Goal: Task Accomplishment & Management: Manage account settings

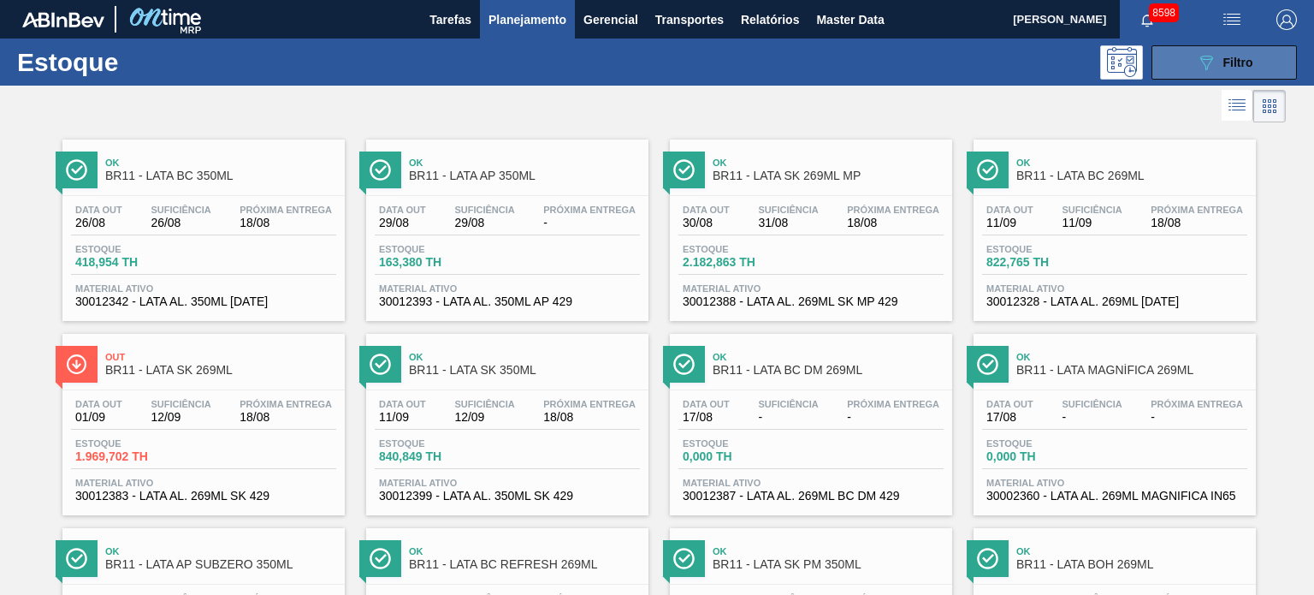
click at [1207, 64] on icon "089F7B8B-B2A5-4AFE-B5C0-19BA573D28AC" at bounding box center [1206, 62] width 21 height 21
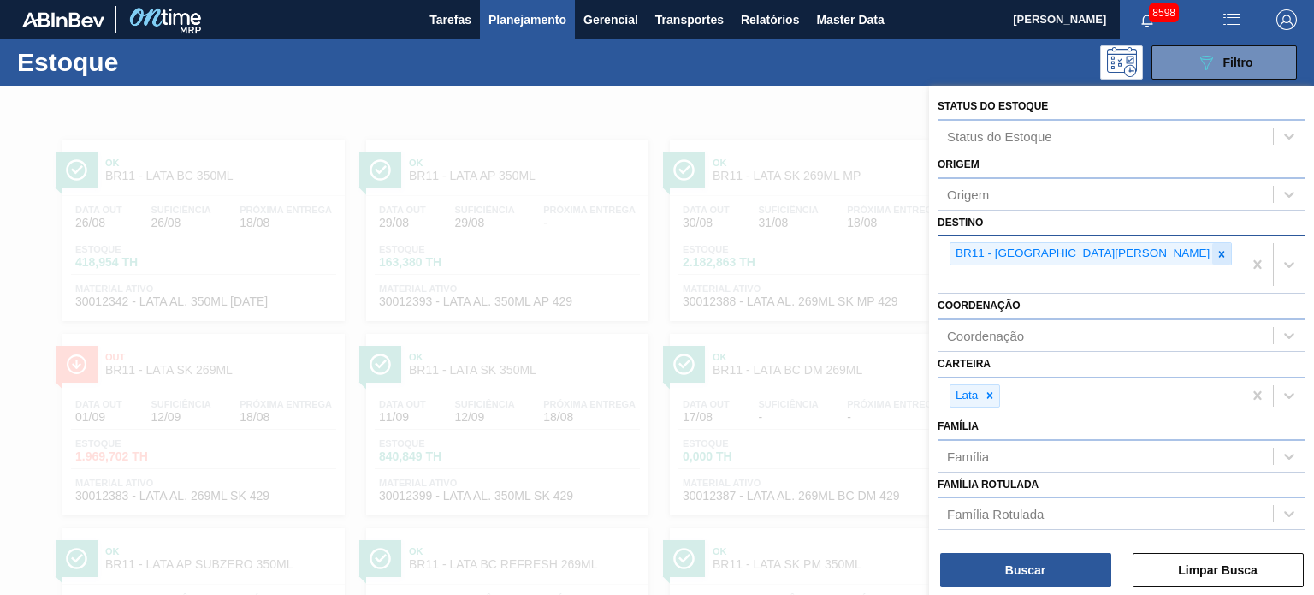
click at [1213, 246] on div at bounding box center [1222, 253] width 19 height 21
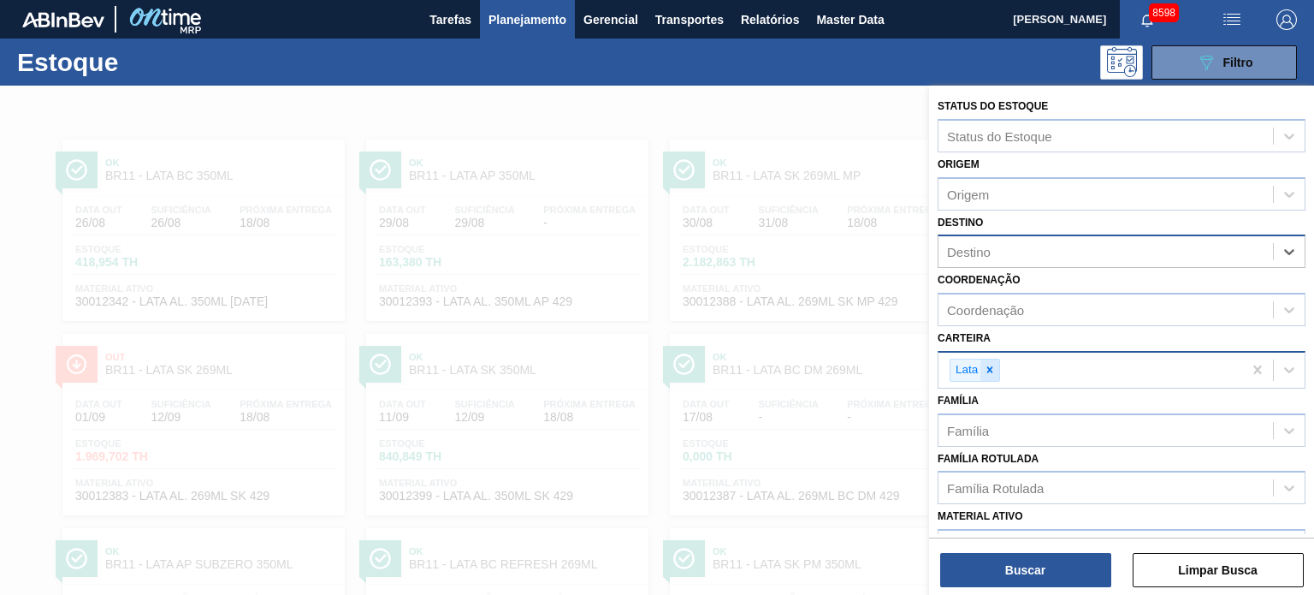
click at [982, 369] on div at bounding box center [990, 369] width 19 height 21
click at [987, 372] on div "Carteira" at bounding box center [969, 367] width 45 height 15
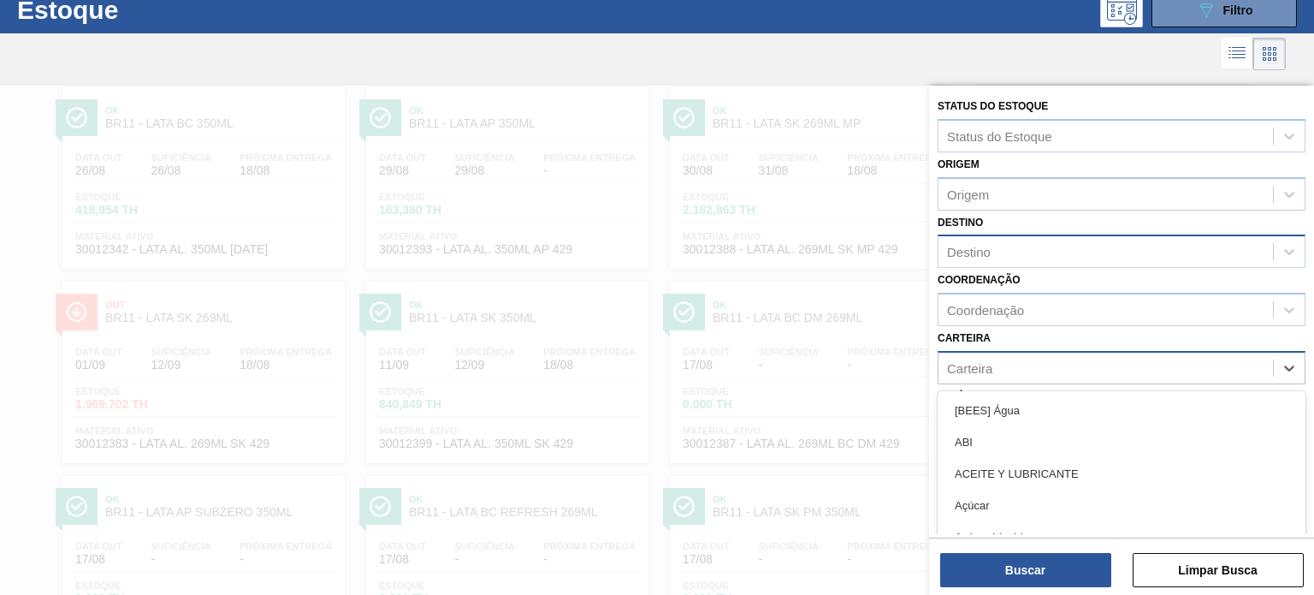
scroll to position [57, 0]
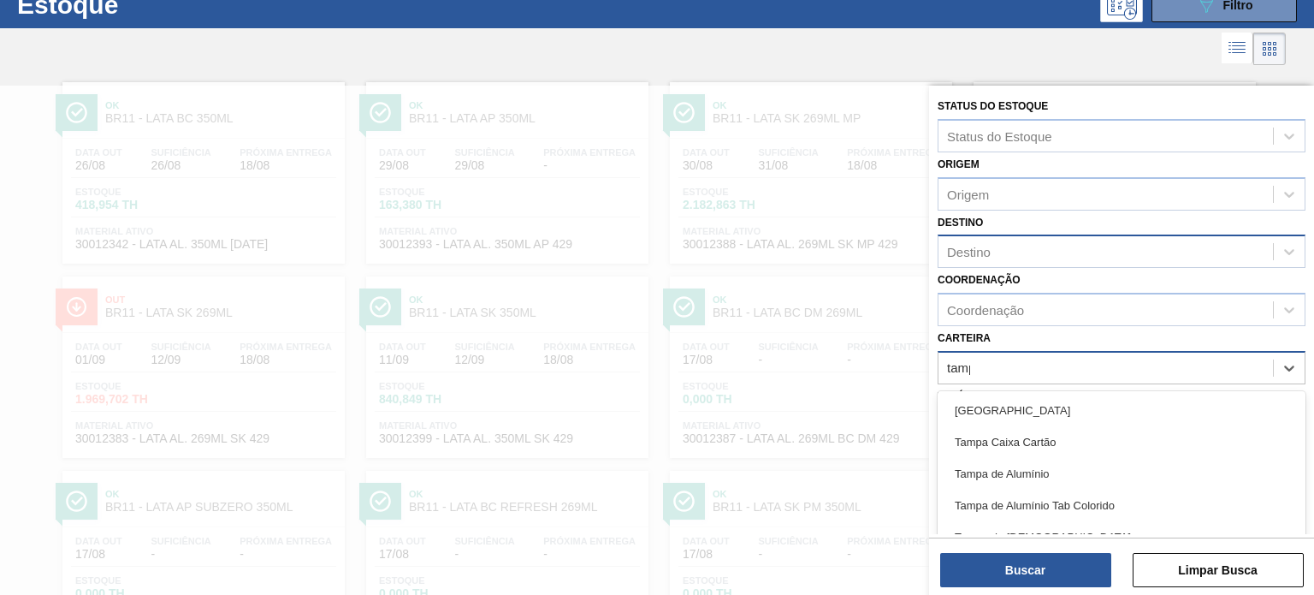
type input "tampa"
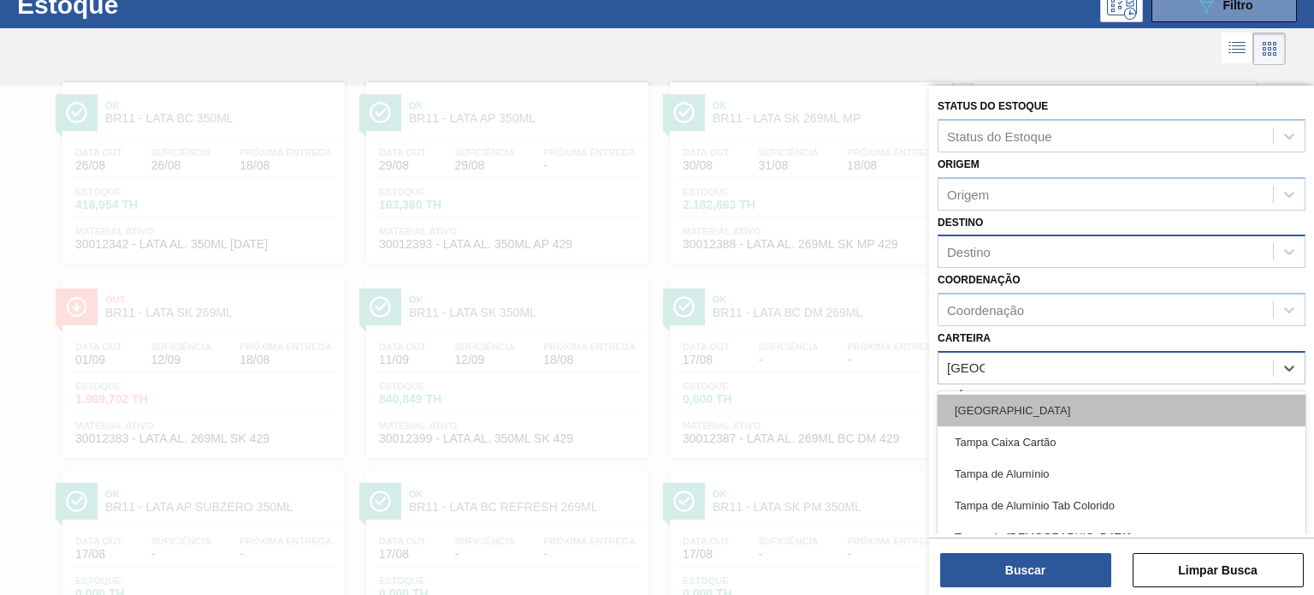
click at [998, 395] on div "Tampa" at bounding box center [1122, 411] width 368 height 32
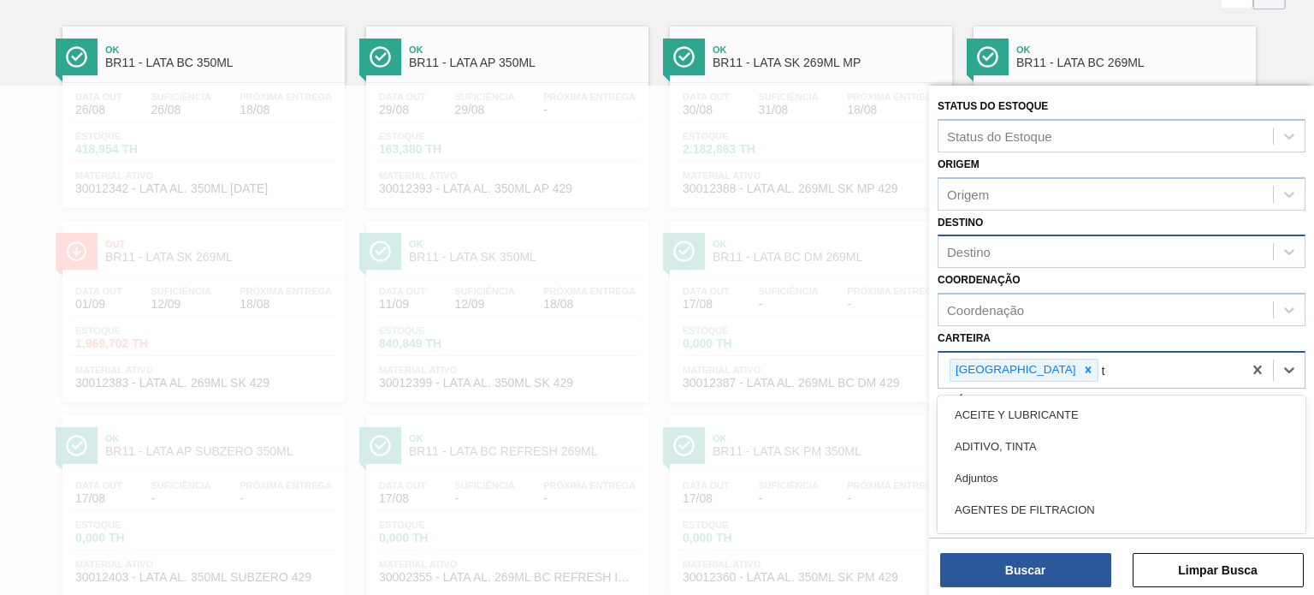
scroll to position [118, 0]
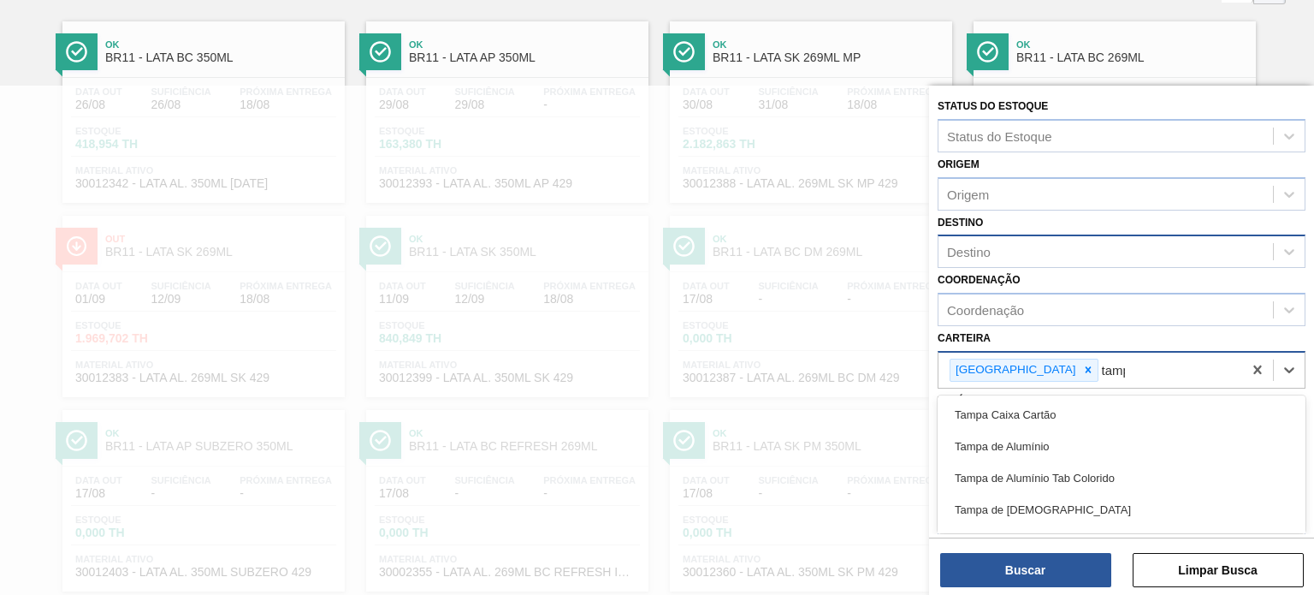
type input "tampa"
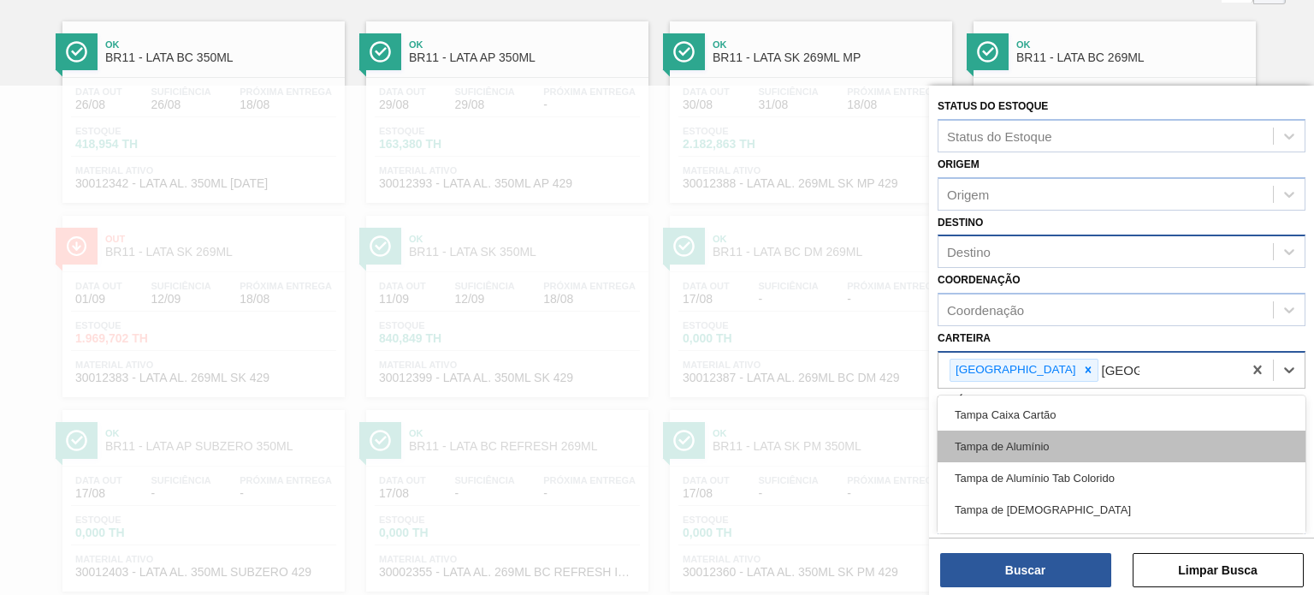
click at [1011, 443] on div "Tampa de Alumínio" at bounding box center [1122, 446] width 368 height 32
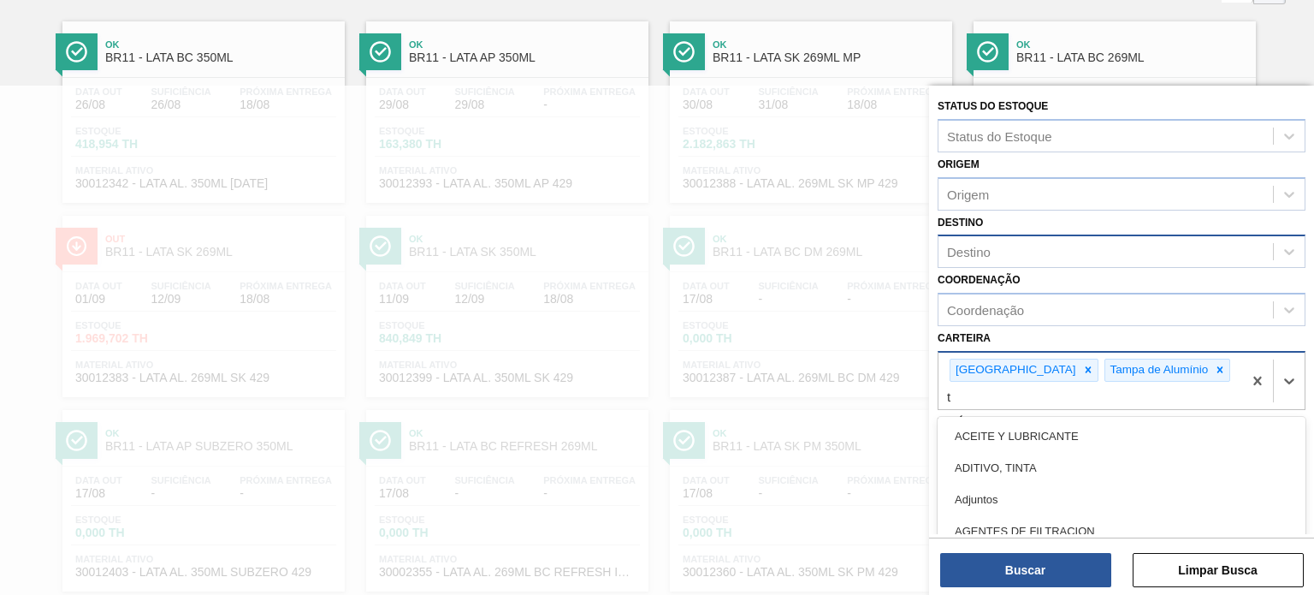
scroll to position [179, 0]
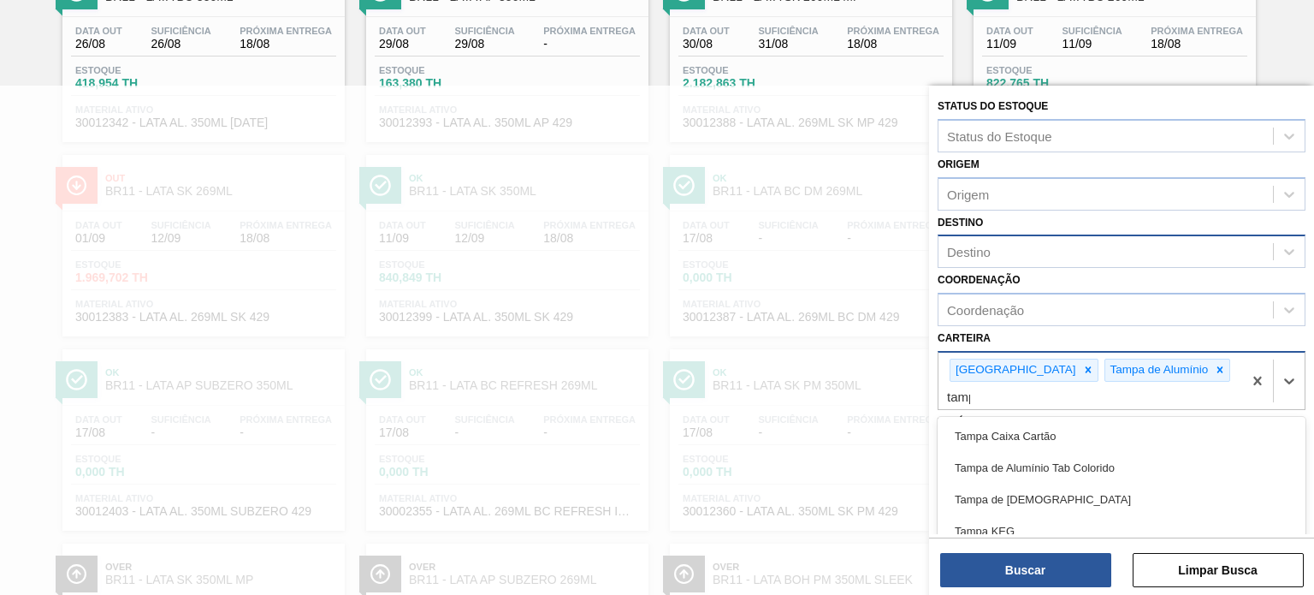
type input "tampa"
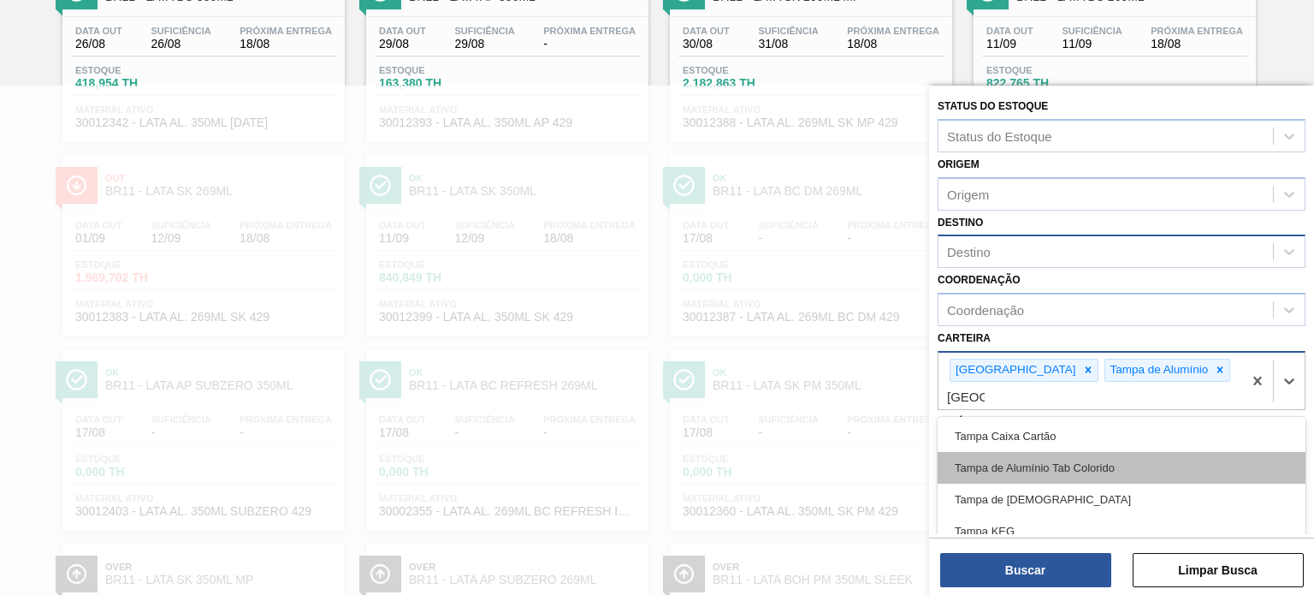
click at [1029, 452] on div "Tampa de Alumínio Tab Colorido" at bounding box center [1122, 468] width 368 height 32
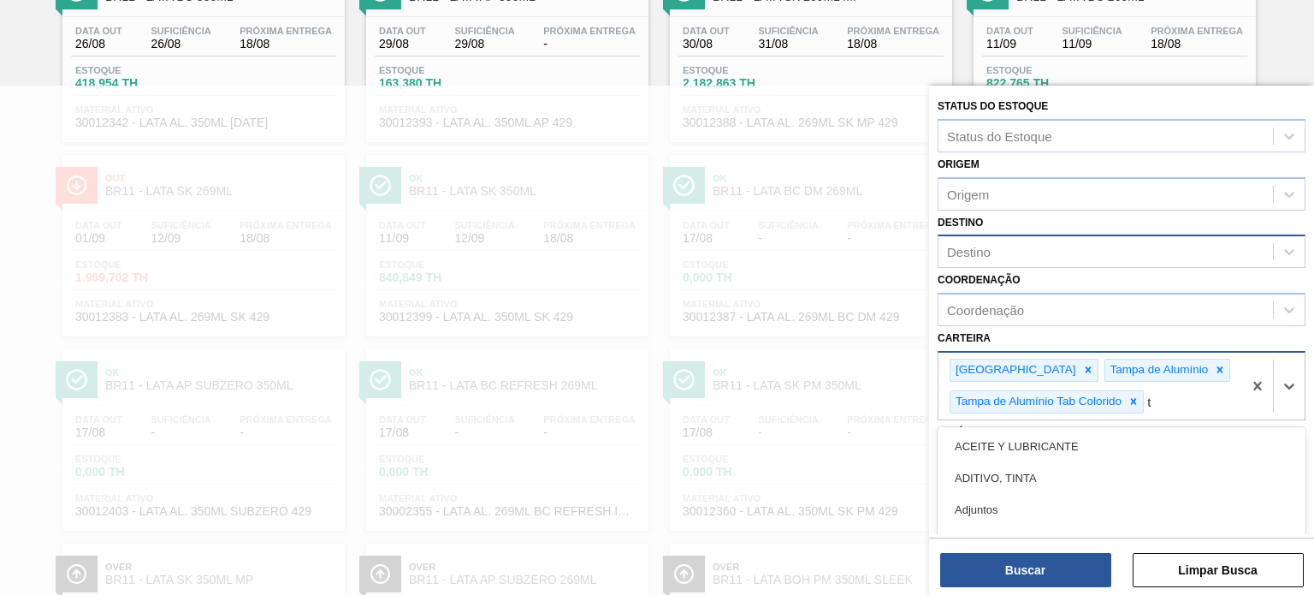
scroll to position [271, 0]
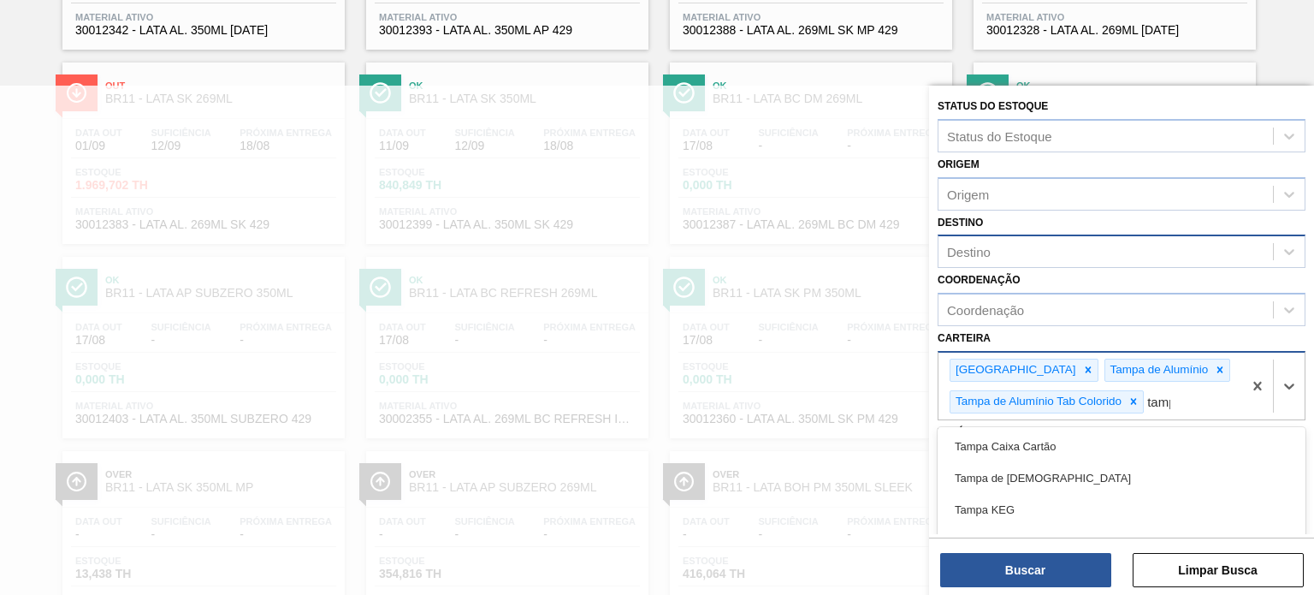
type input "tampa"
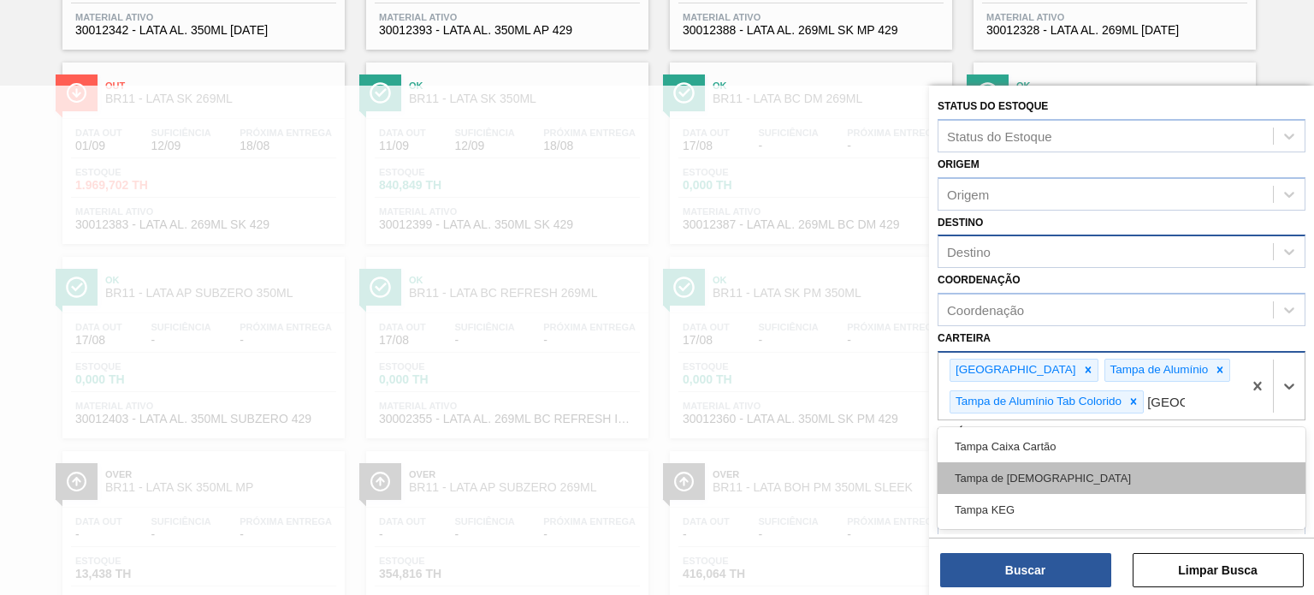
click at [1044, 478] on div "Tampa de Lata" at bounding box center [1122, 478] width 368 height 32
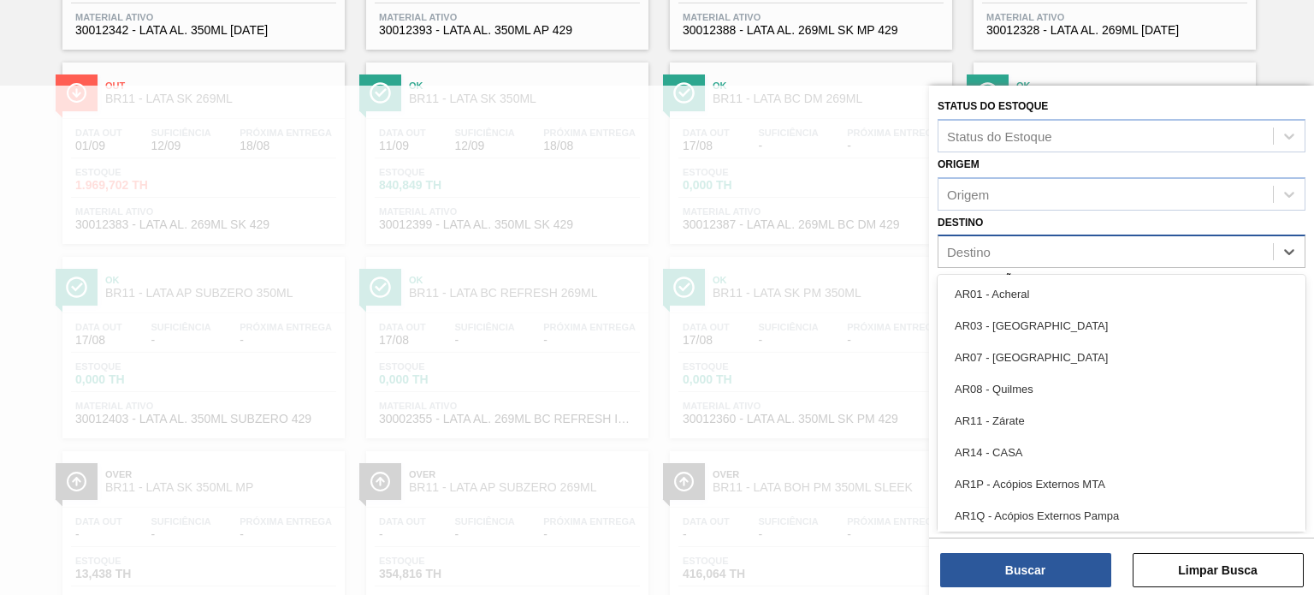
click at [1017, 248] on div "Destino" at bounding box center [1106, 252] width 335 height 25
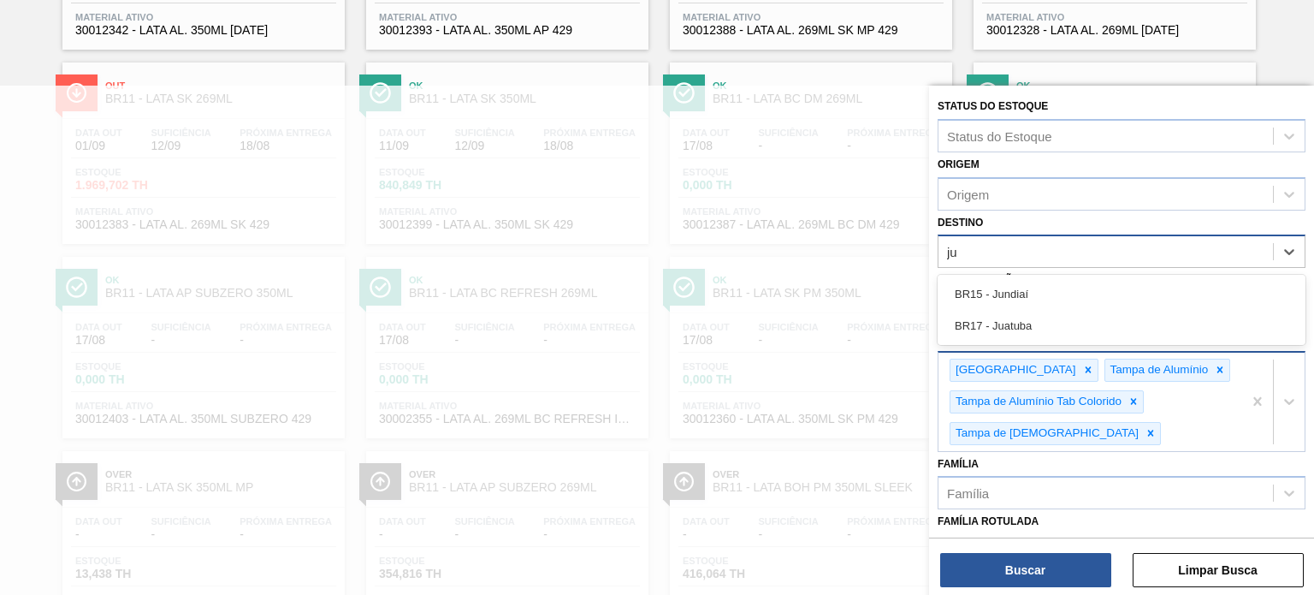
type input "jua"
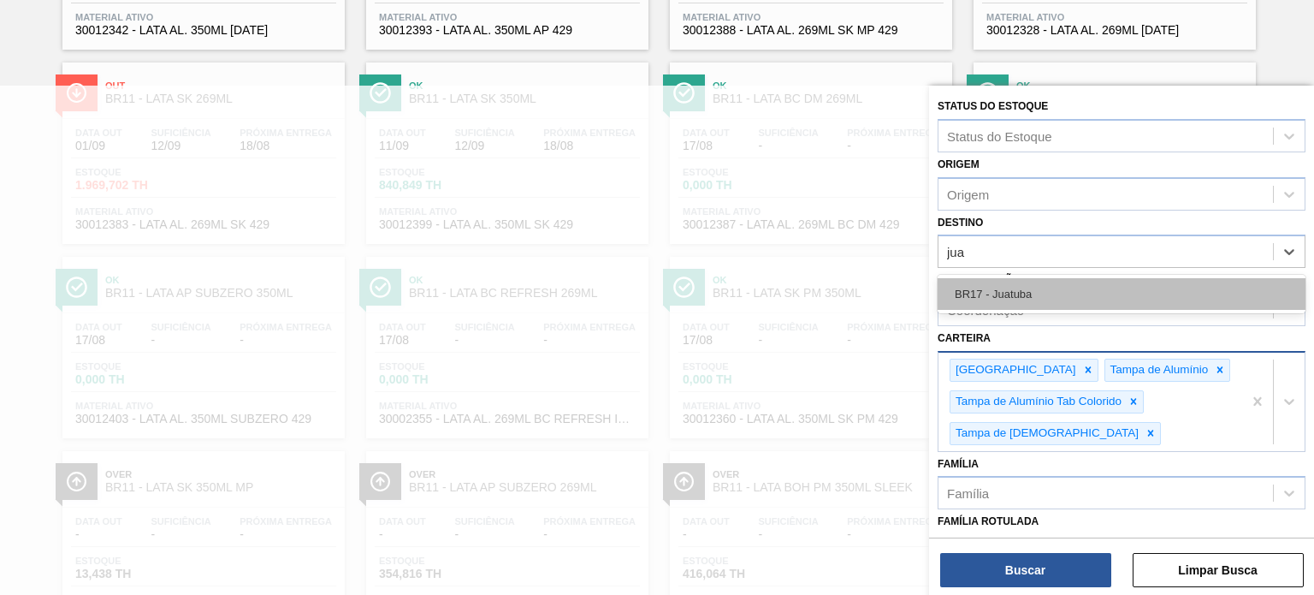
click at [1028, 280] on div "BR17 - Juatuba" at bounding box center [1122, 294] width 368 height 32
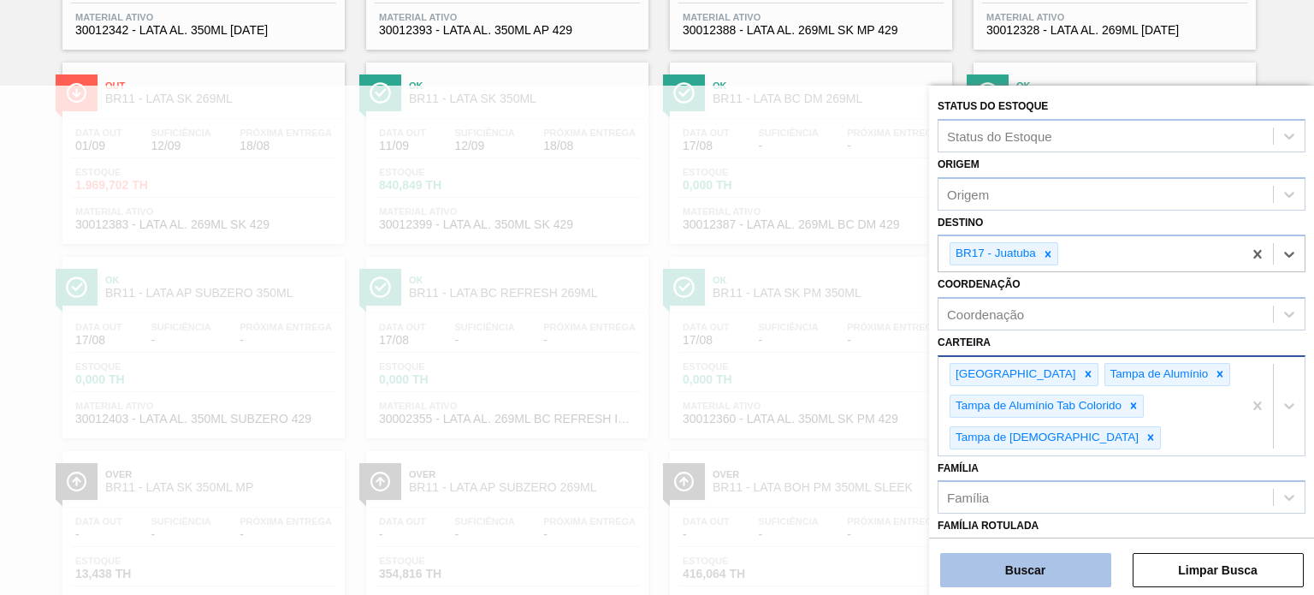
click at [1047, 567] on button "Buscar" at bounding box center [1025, 570] width 171 height 34
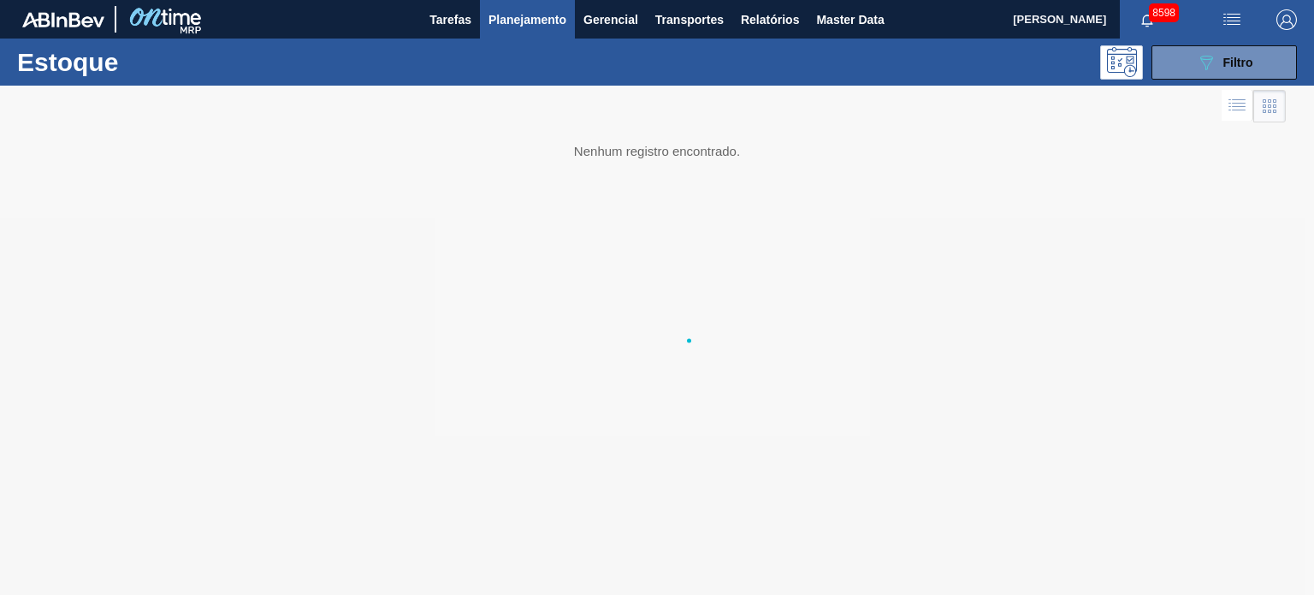
scroll to position [0, 0]
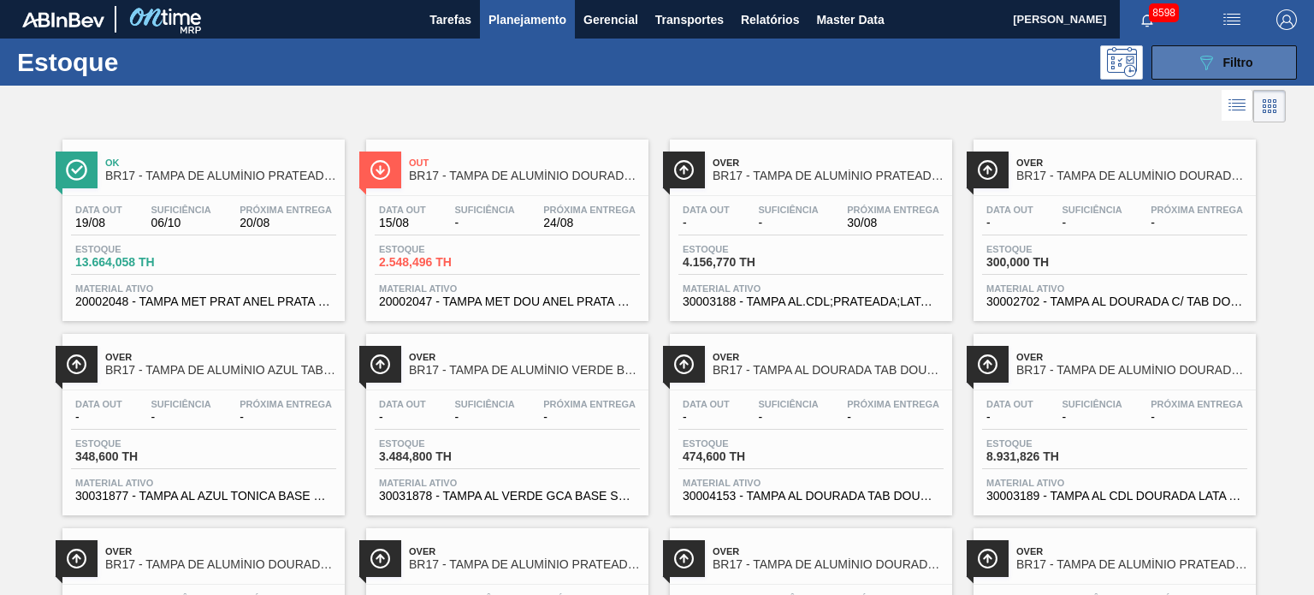
click at [1214, 69] on div "089F7B8B-B2A5-4AFE-B5C0-19BA573D28AC Filtro" at bounding box center [1224, 62] width 57 height 21
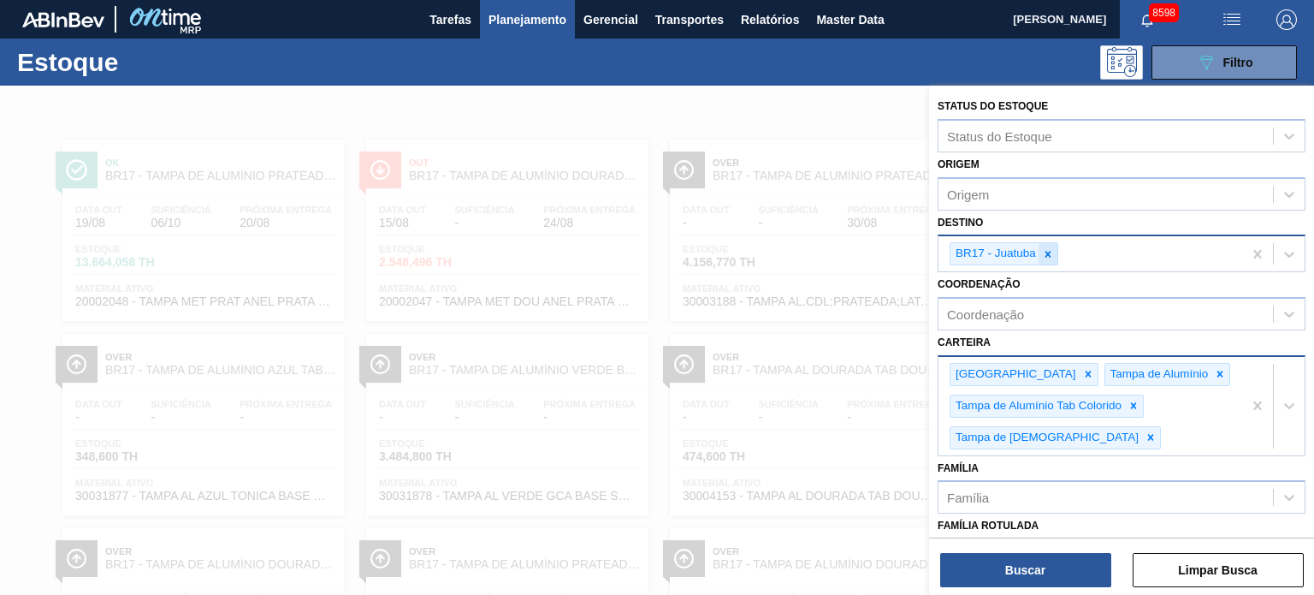
click at [1052, 255] on icon at bounding box center [1048, 254] width 12 height 12
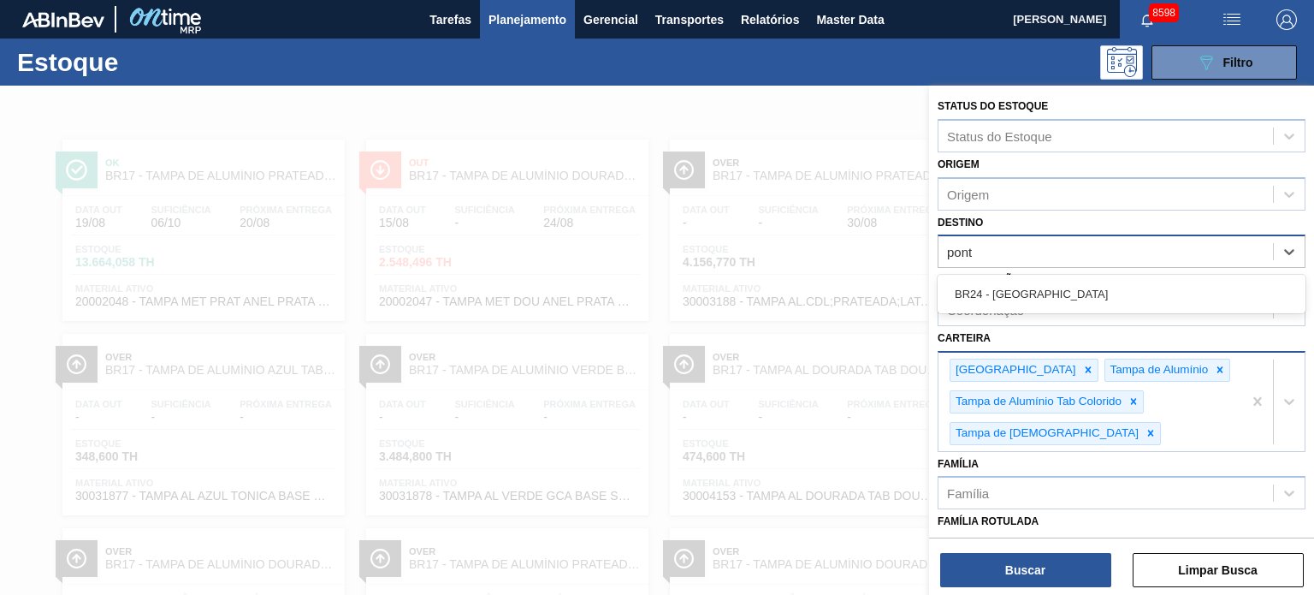
type input "pont"
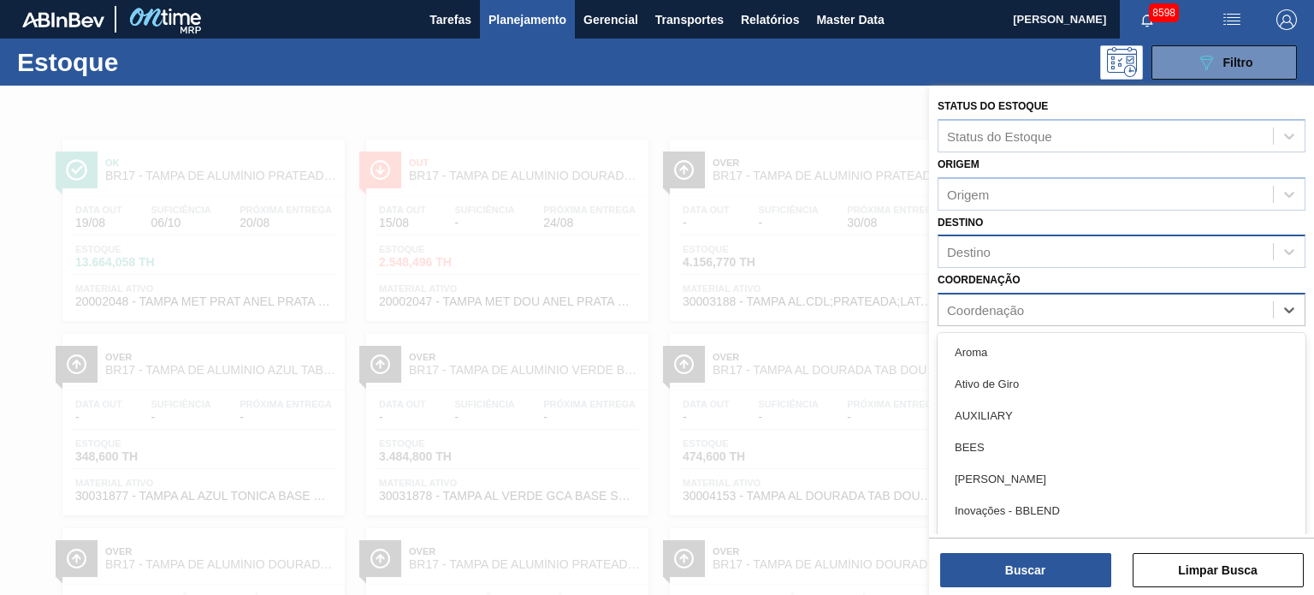
click at [1041, 311] on div "Coordenação" at bounding box center [1106, 310] width 335 height 25
click at [1046, 259] on div "Destino" at bounding box center [1106, 252] width 335 height 25
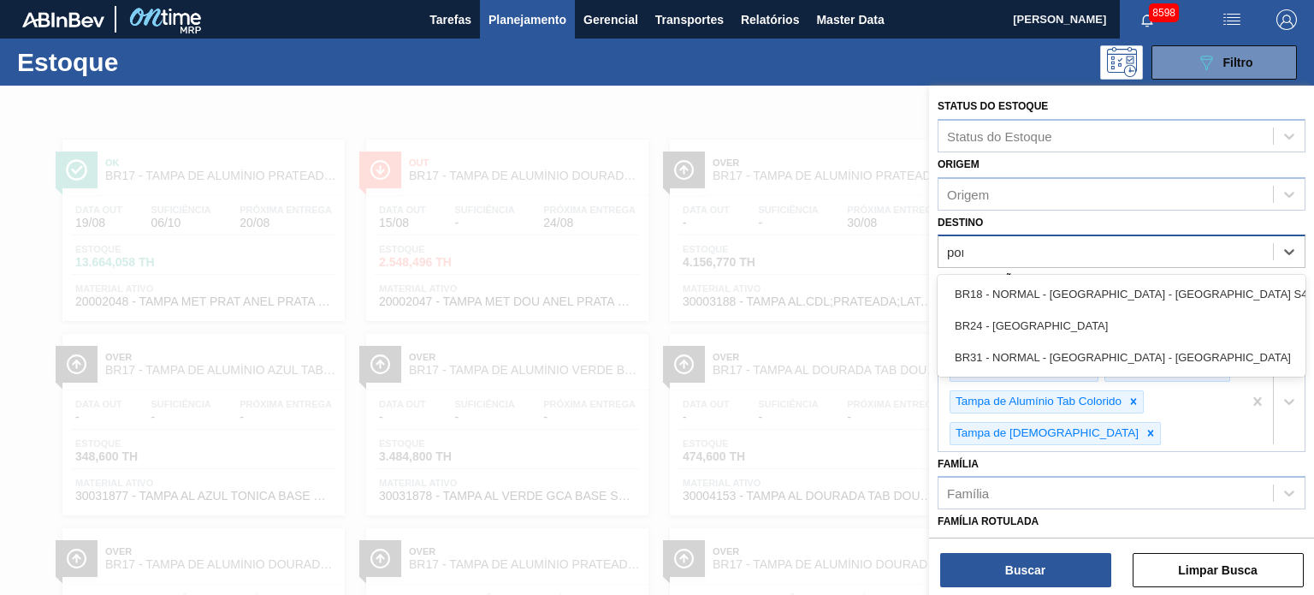
type input "pont"
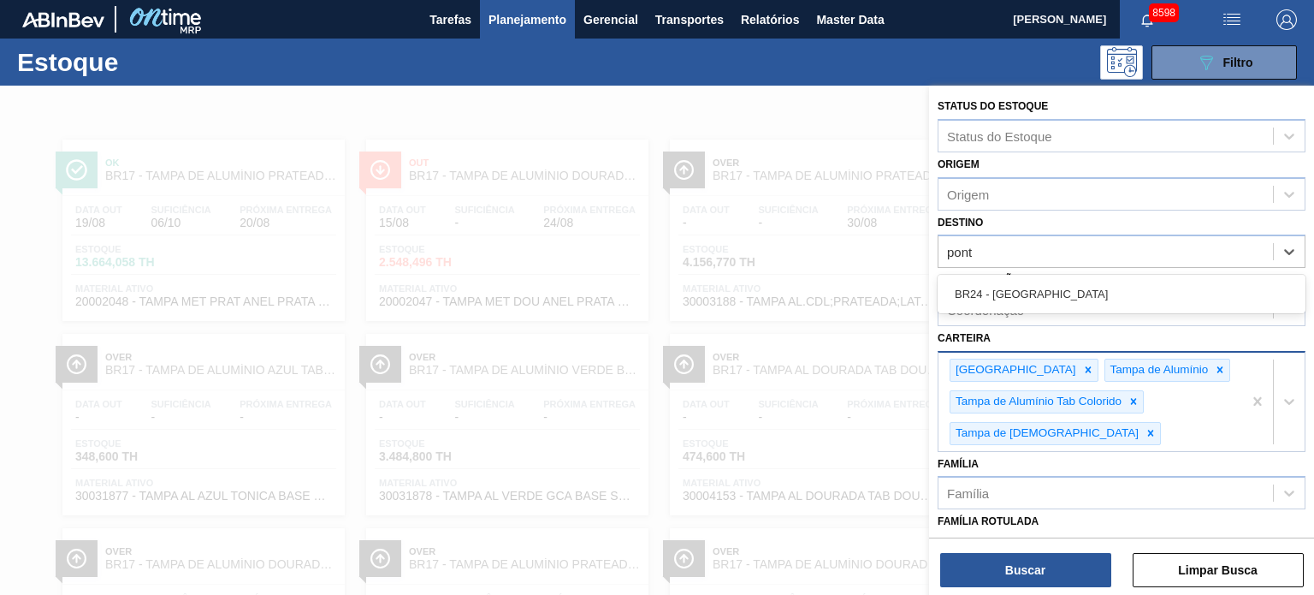
drag, startPoint x: 1044, startPoint y: 294, endPoint x: 1041, endPoint y: 318, distance: 25.1
click at [1044, 294] on div "BR24 - Ponta Grossa" at bounding box center [1122, 294] width 368 height 32
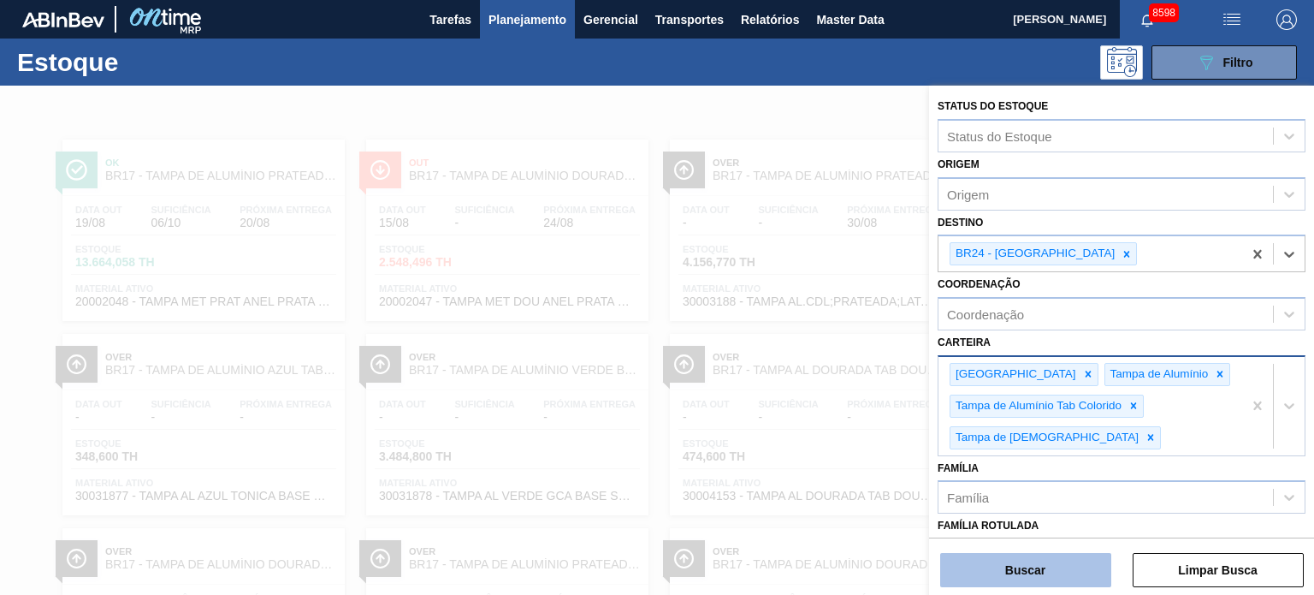
click at [1014, 557] on button "Buscar" at bounding box center [1025, 570] width 171 height 34
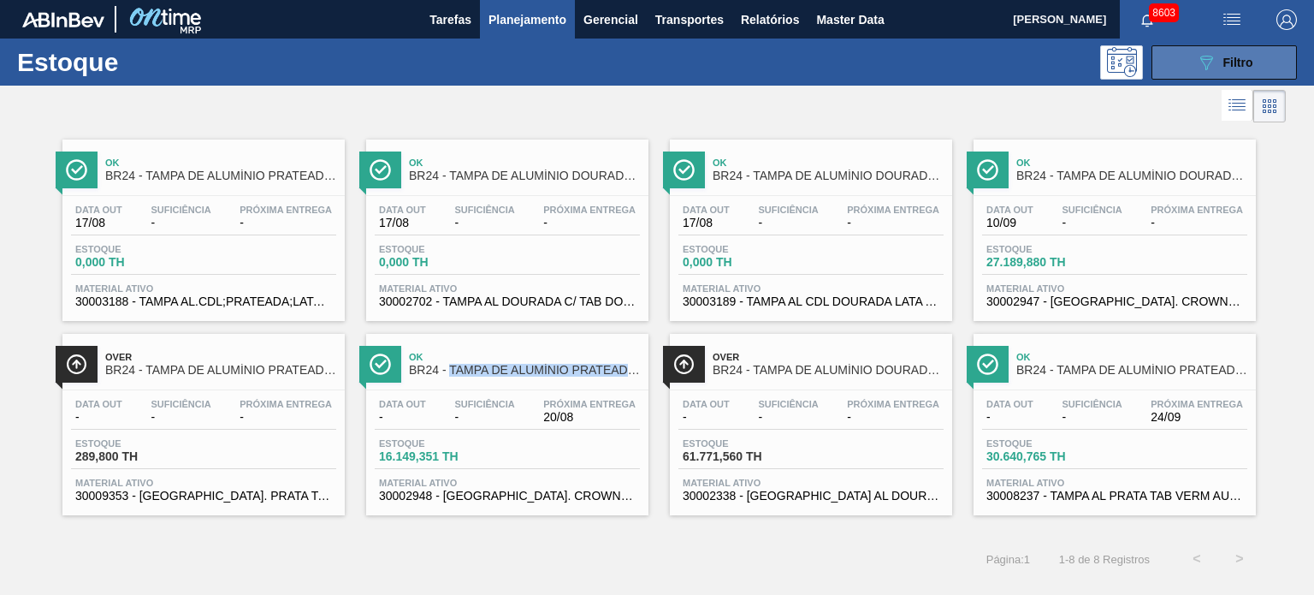
click at [1212, 52] on icon "089F7B8B-B2A5-4AFE-B5C0-19BA573D28AC" at bounding box center [1206, 62] width 21 height 21
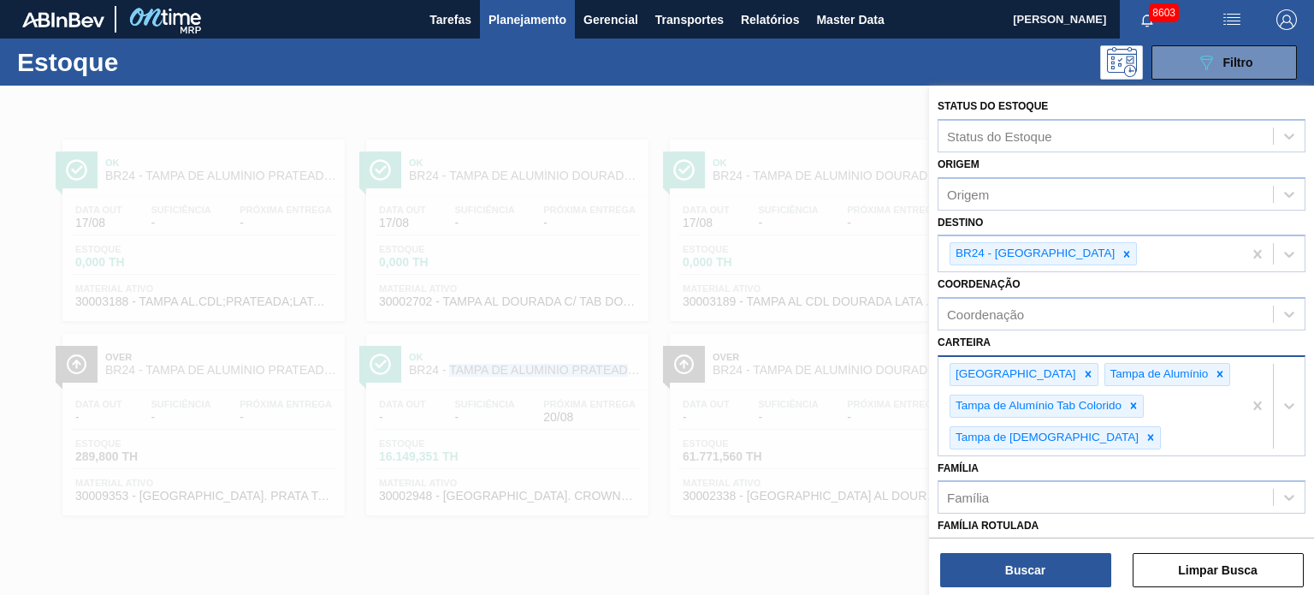
drag, startPoint x: 1073, startPoint y: 260, endPoint x: 990, endPoint y: 399, distance: 161.6
click at [1118, 259] on div at bounding box center [1127, 253] width 19 height 21
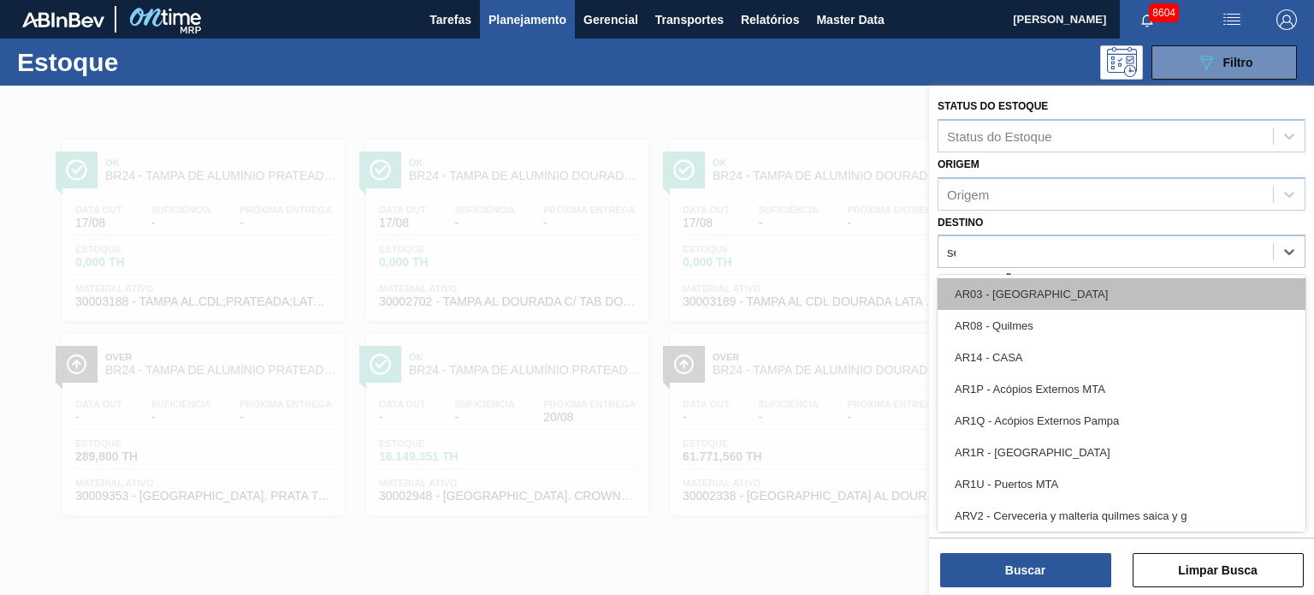
type input "ser"
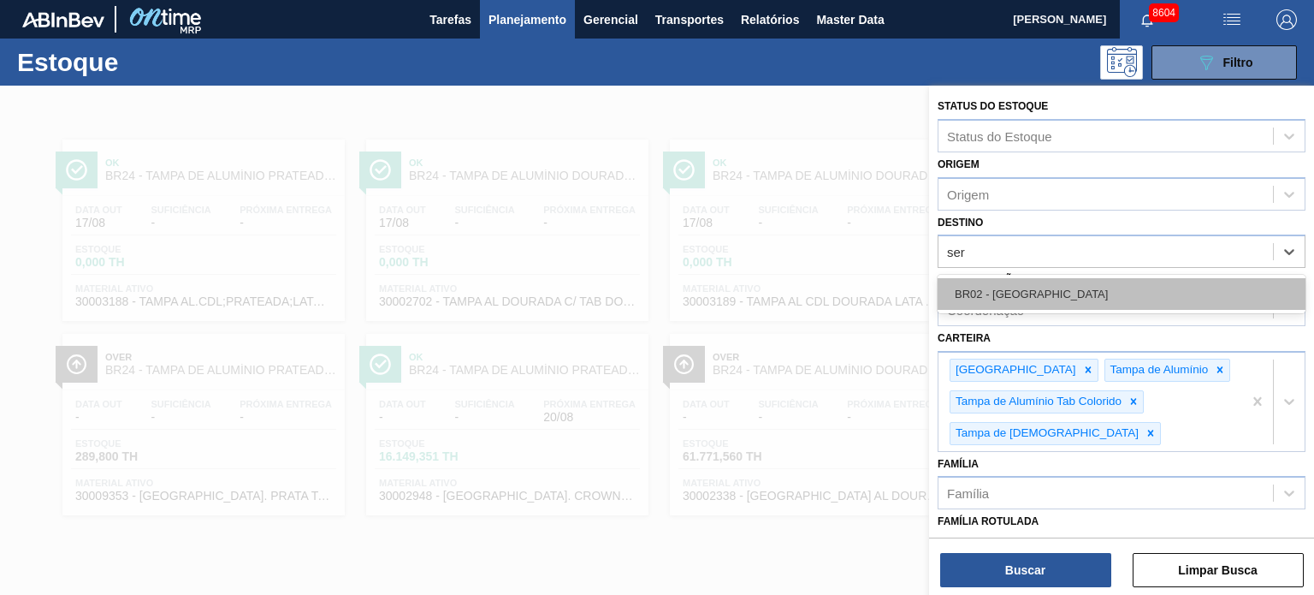
click at [1058, 298] on div "BR02 - Sergipe" at bounding box center [1122, 294] width 368 height 32
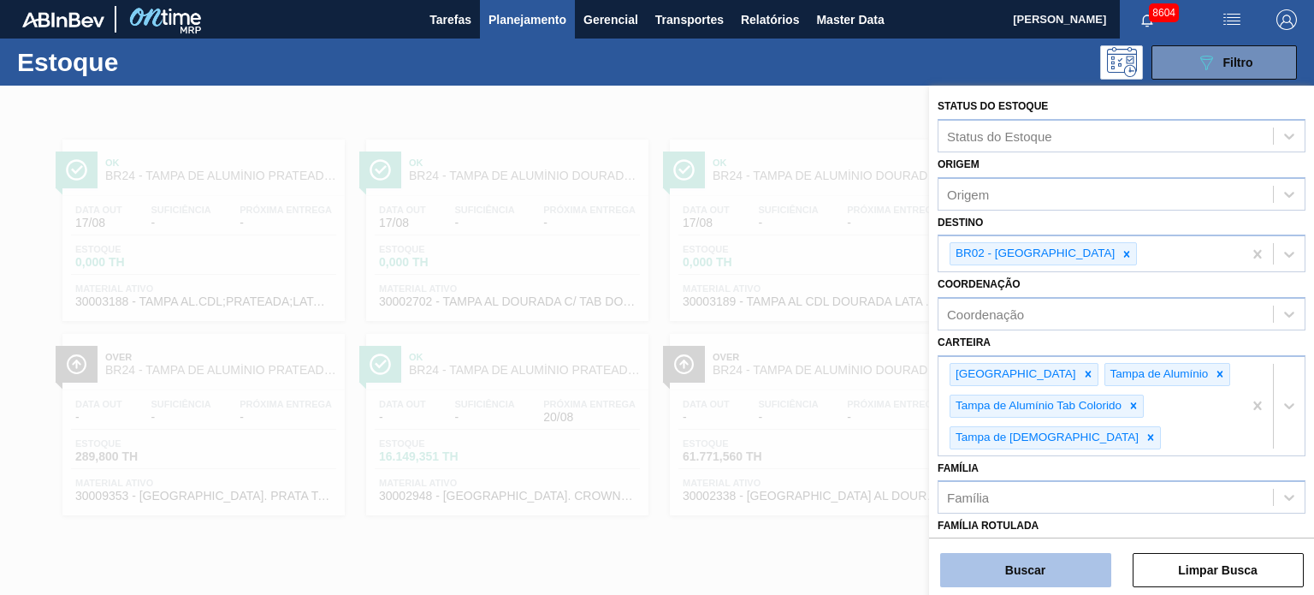
click at [1041, 567] on button "Buscar" at bounding box center [1025, 570] width 171 height 34
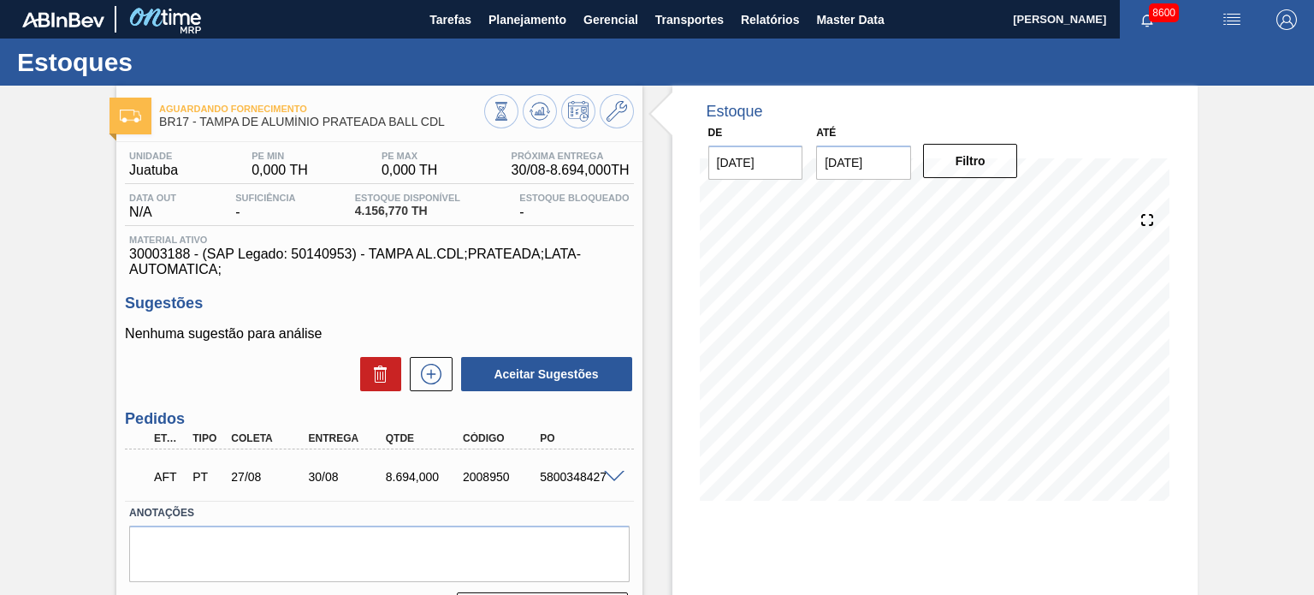
click at [890, 157] on input "01/09/2025" at bounding box center [863, 162] width 95 height 34
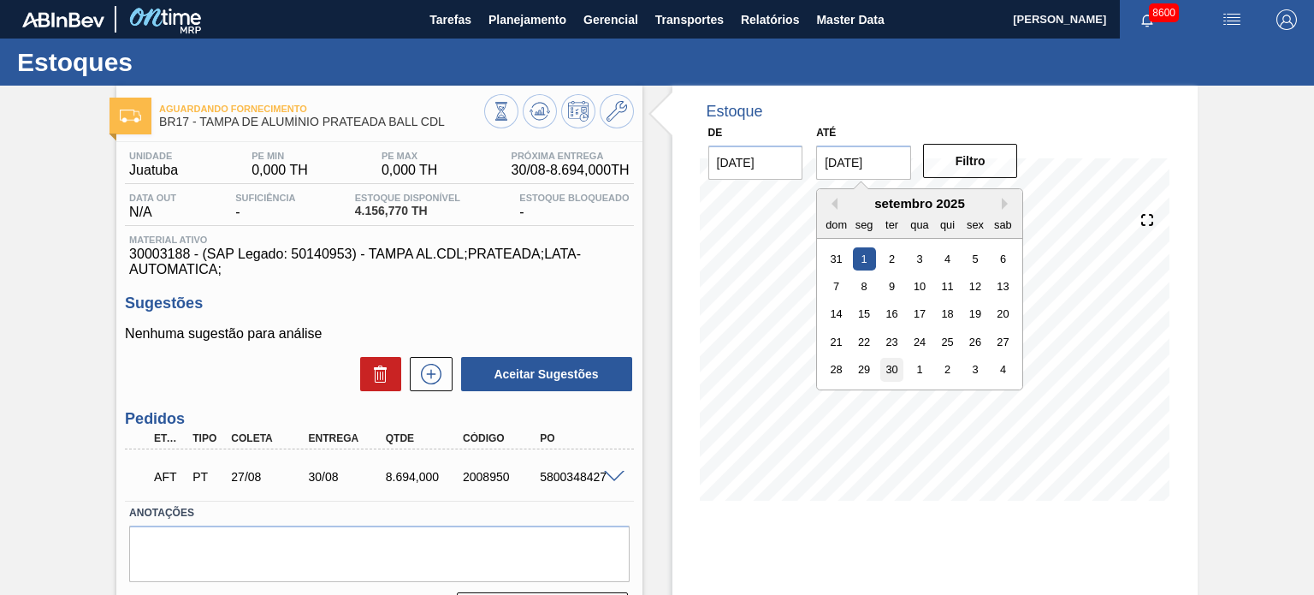
click at [890, 375] on div "30" at bounding box center [892, 369] width 23 height 23
type input "[DATE]"
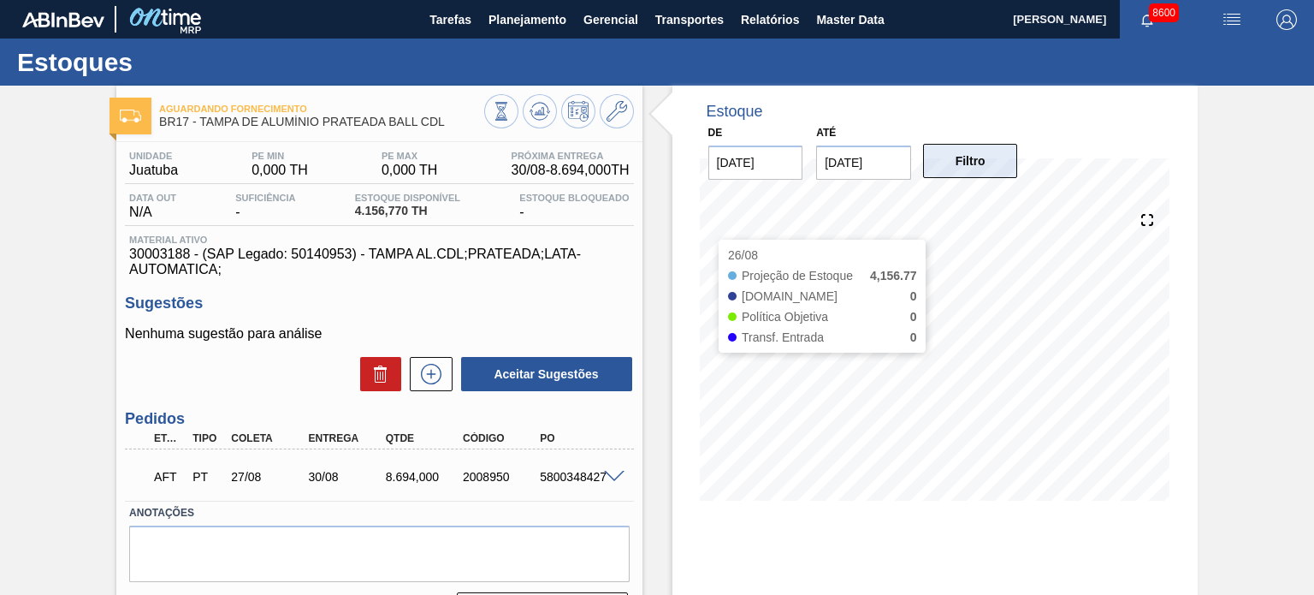
click at [976, 151] on button "Filtro" at bounding box center [970, 161] width 95 height 34
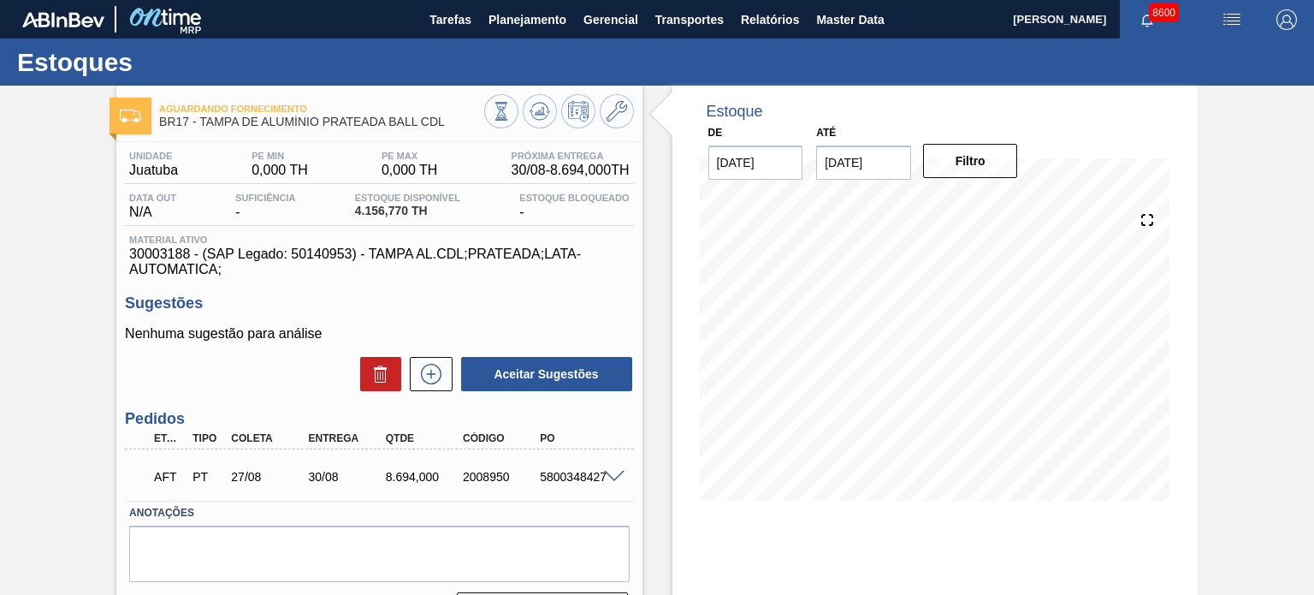
click at [609, 472] on span at bounding box center [614, 477] width 21 height 13
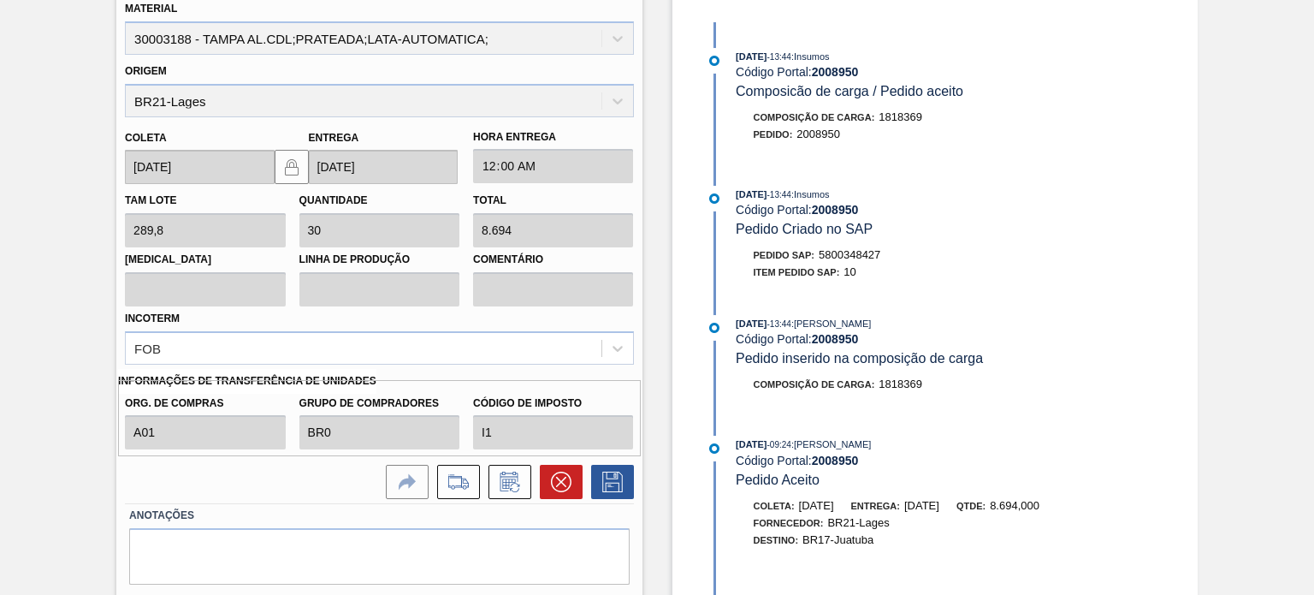
scroll to position [513, 0]
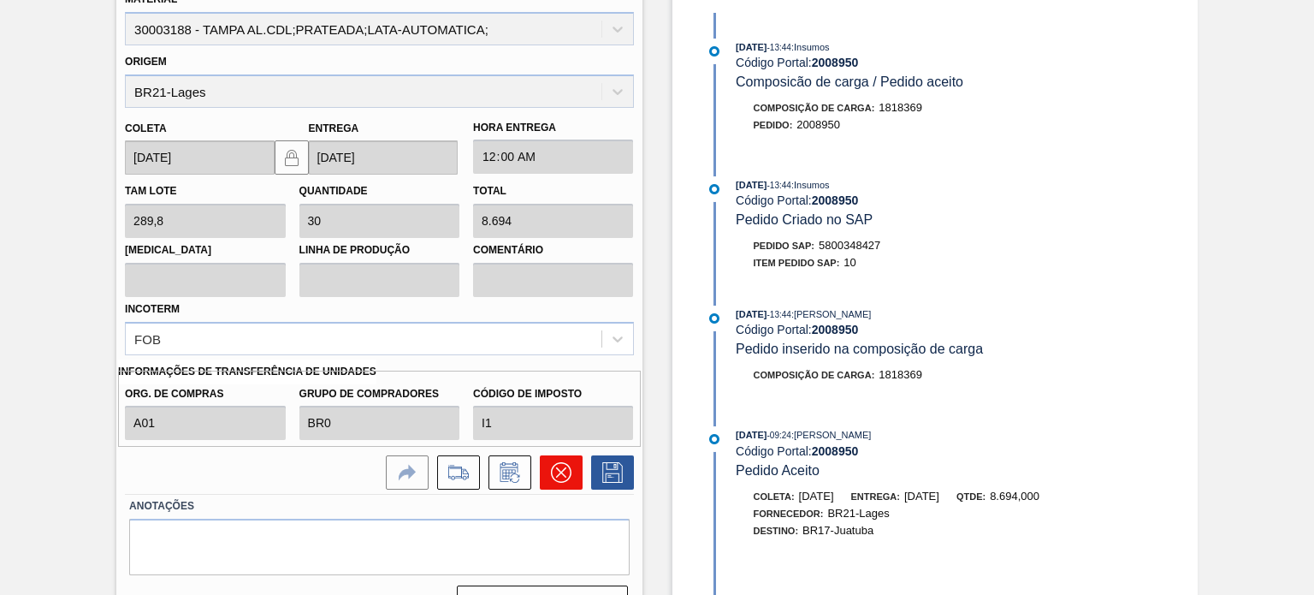
click at [578, 460] on button at bounding box center [561, 472] width 43 height 34
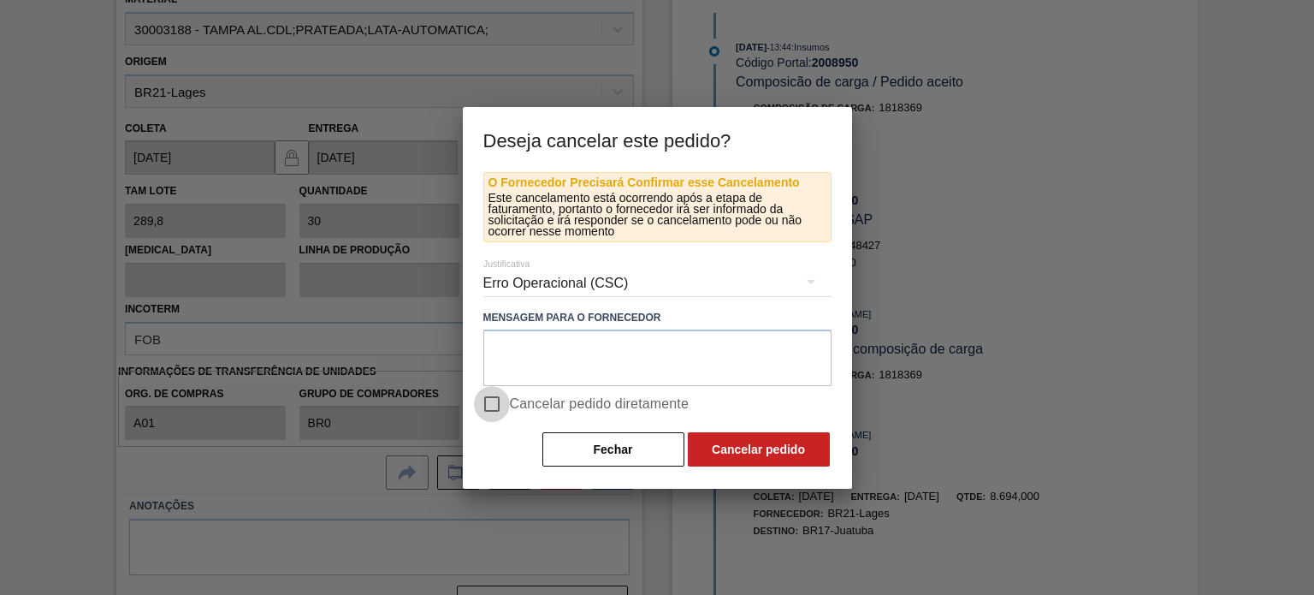
click at [488, 396] on input "Cancelar pedido diretamente" at bounding box center [492, 404] width 36 height 36
checkbox input "true"
click at [764, 444] on button "Cancelar pedido" at bounding box center [759, 449] width 142 height 34
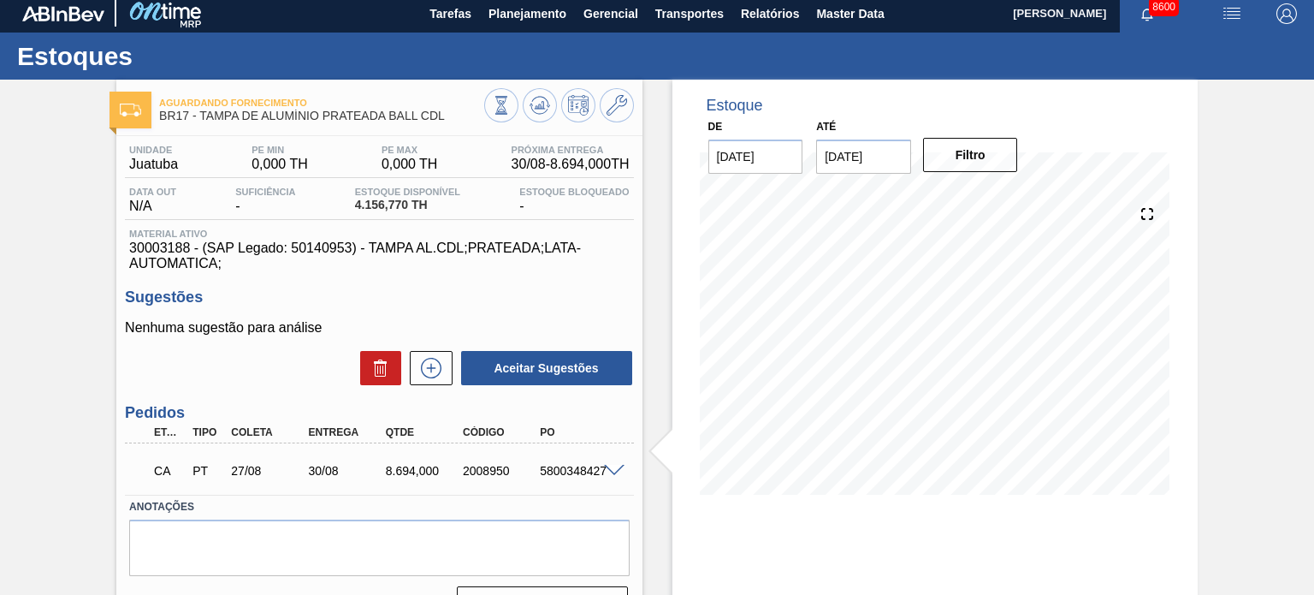
scroll to position [0, 0]
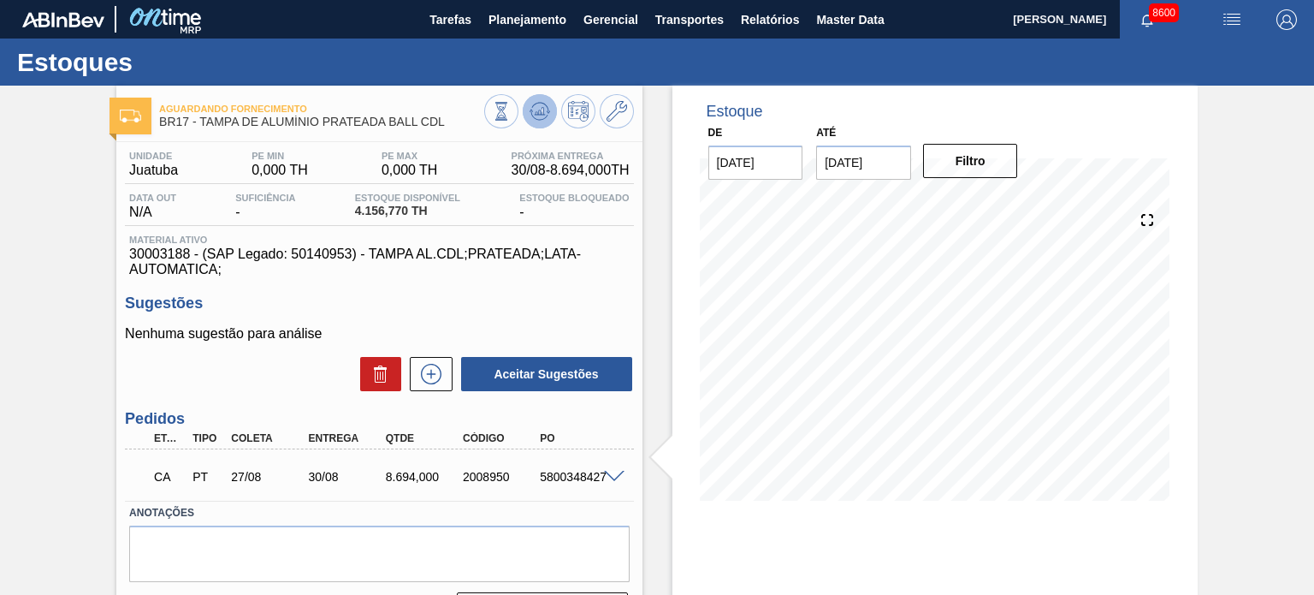
click at [551, 106] on button at bounding box center [540, 111] width 34 height 34
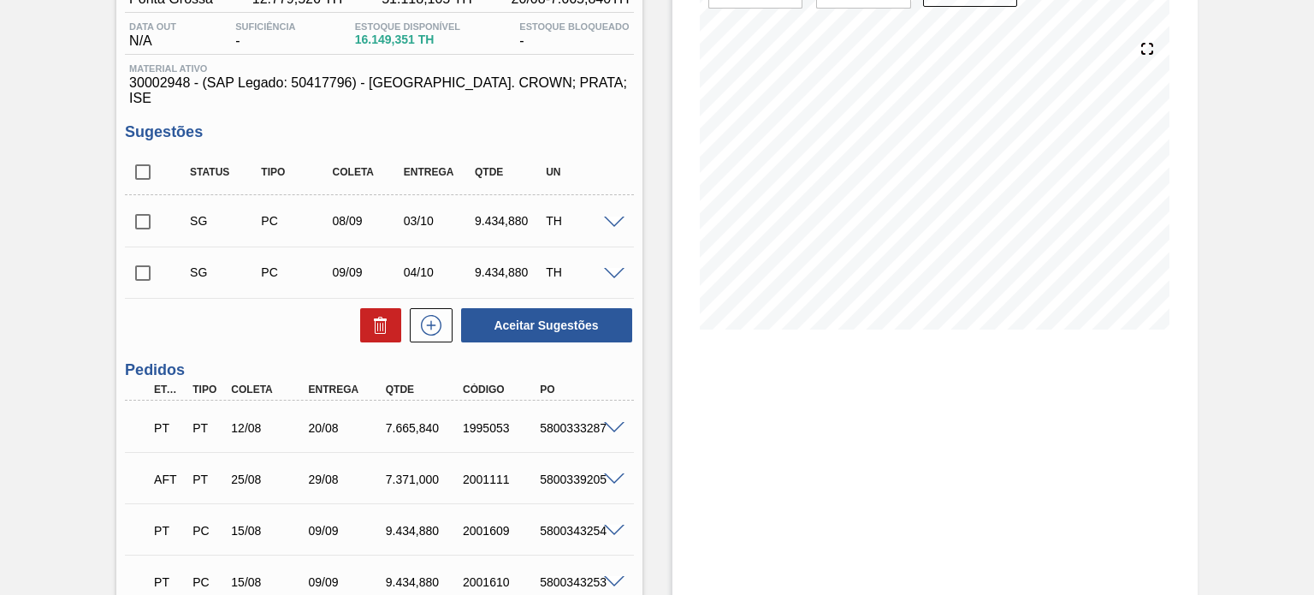
scroll to position [257, 0]
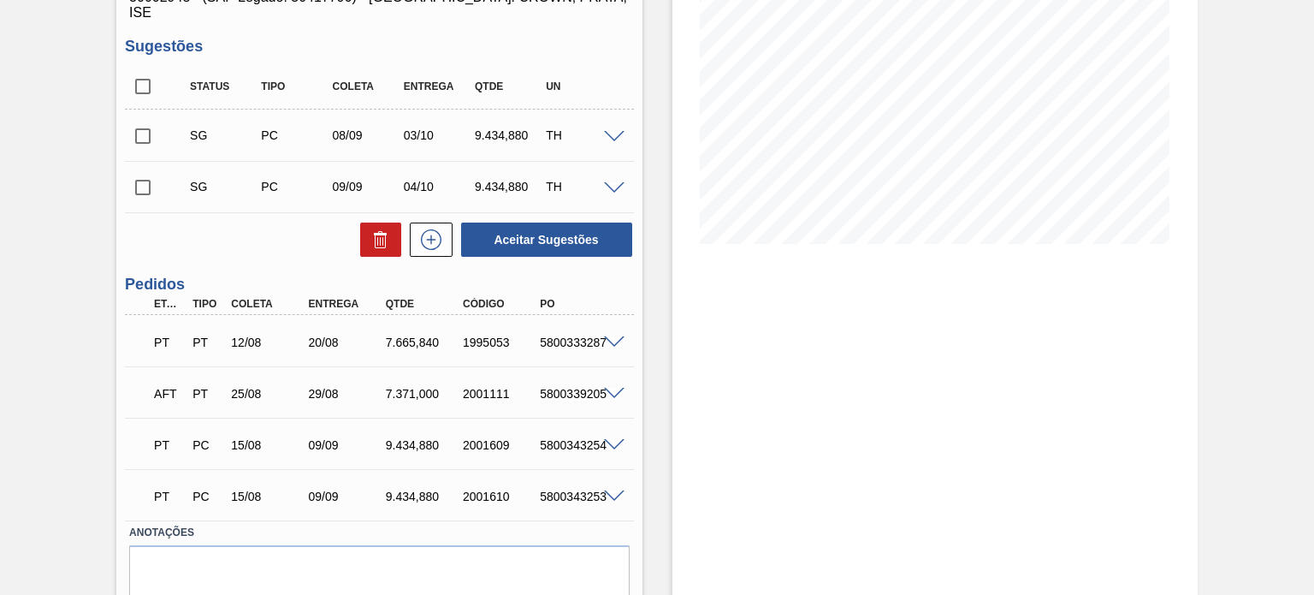
click at [608, 388] on span at bounding box center [614, 394] width 21 height 13
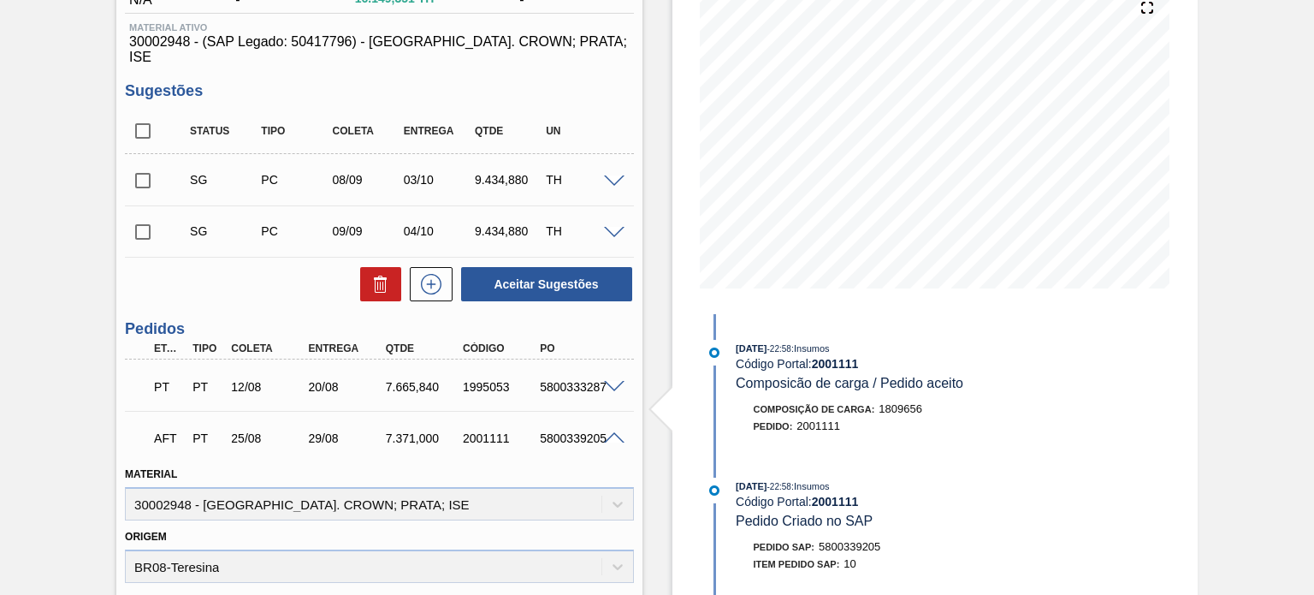
scroll to position [41, 0]
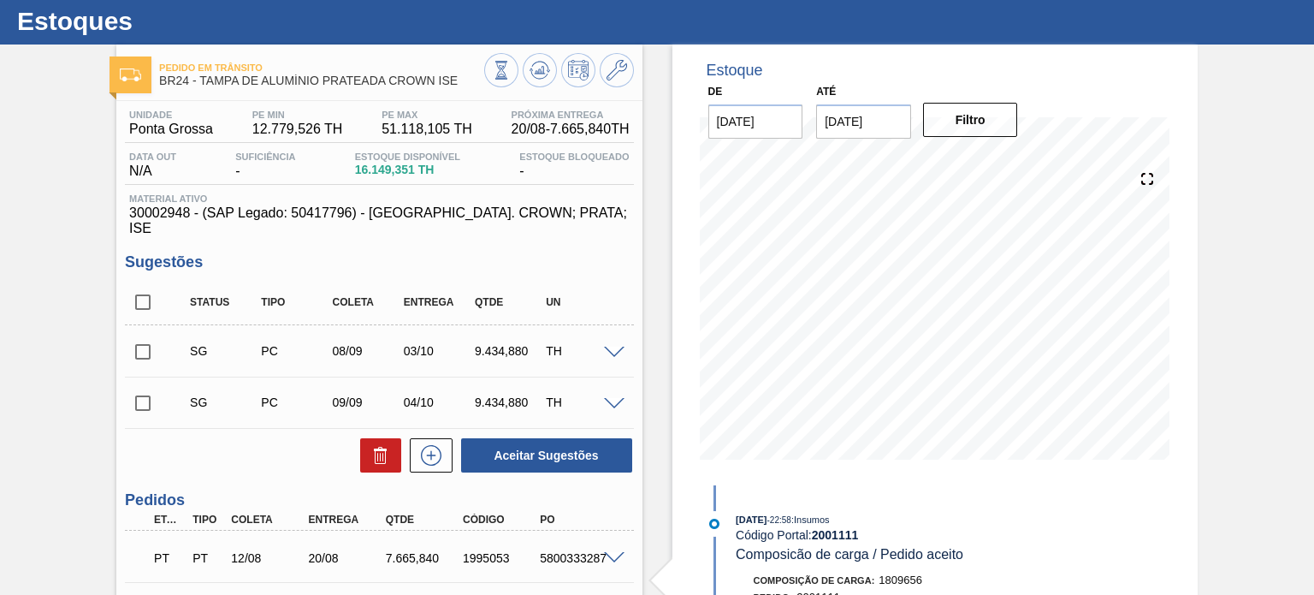
click at [139, 290] on input "checkbox" at bounding box center [143, 302] width 36 height 36
checkbox input "true"
click at [380, 445] on icon at bounding box center [381, 455] width 21 height 21
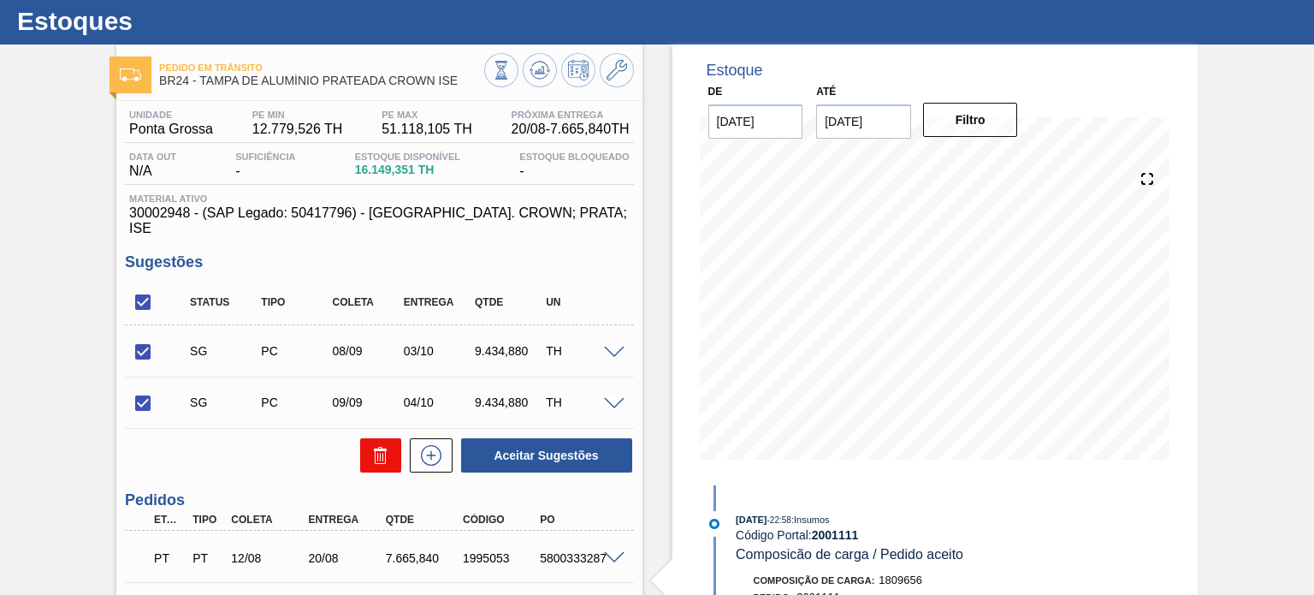
checkbox input "false"
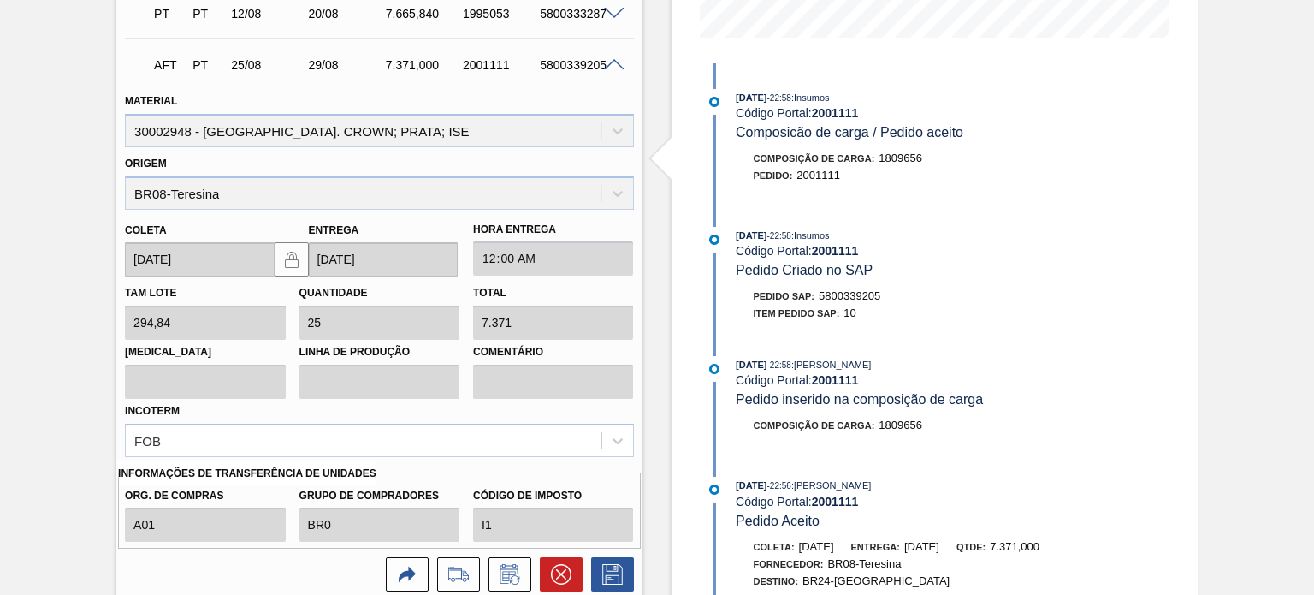
scroll to position [555, 0]
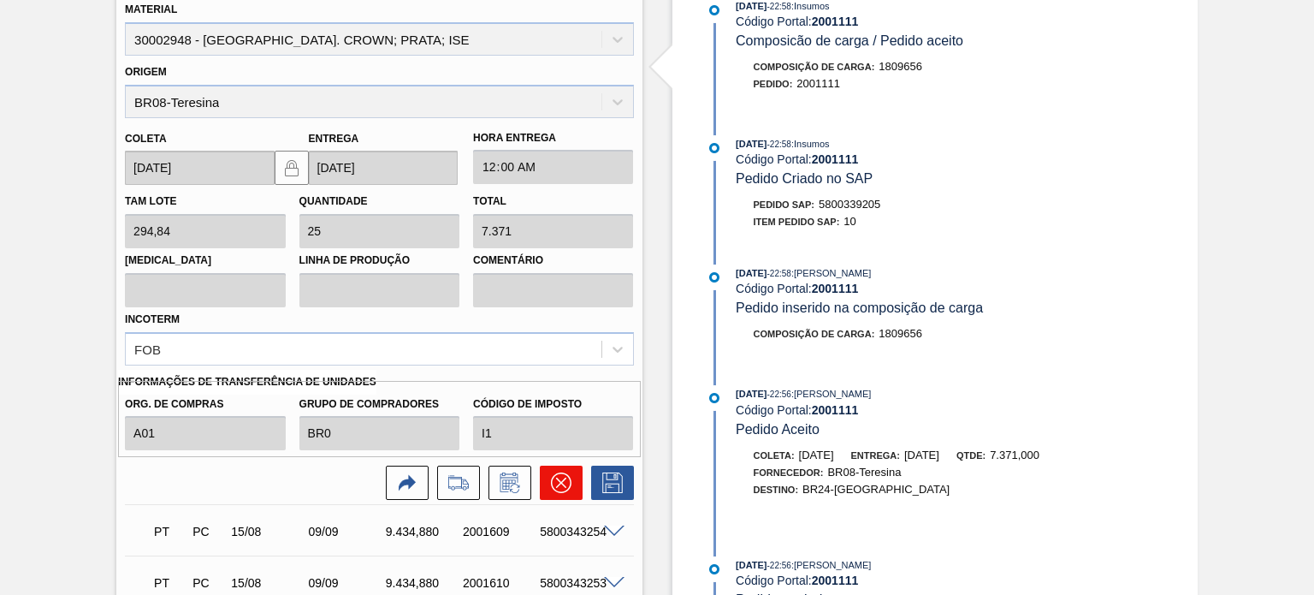
click at [551, 473] on icon at bounding box center [561, 482] width 21 height 21
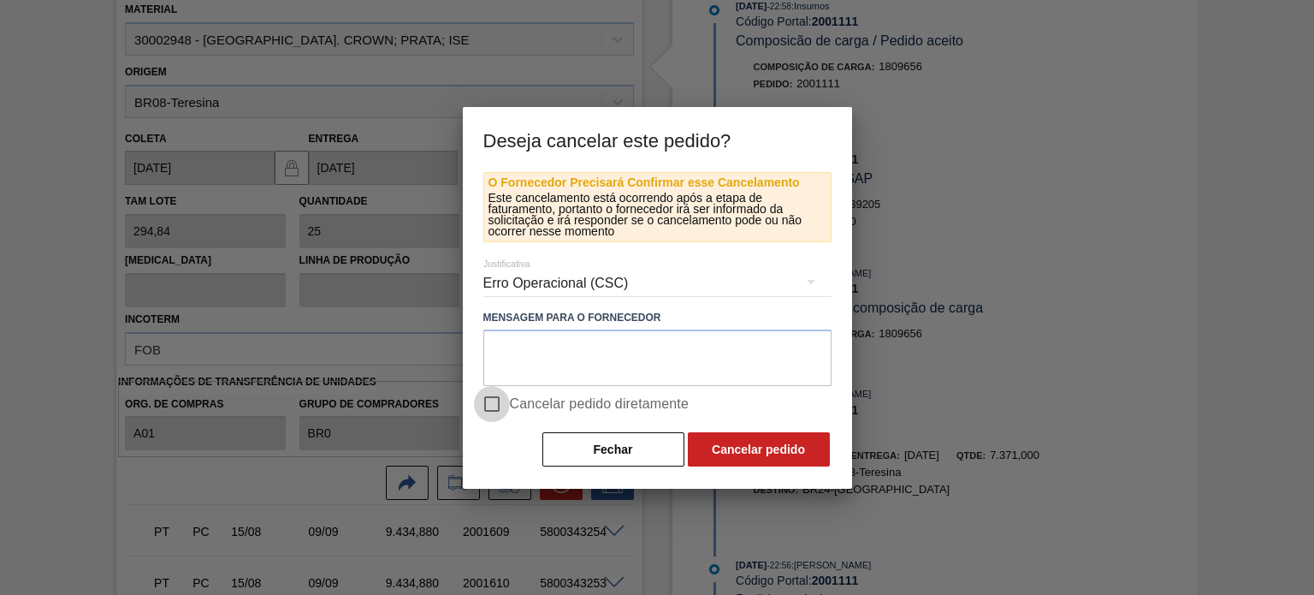
click at [493, 396] on input "Cancelar pedido diretamente" at bounding box center [492, 404] width 36 height 36
checkbox input "true"
click at [733, 450] on button "Cancelar pedido" at bounding box center [759, 449] width 142 height 34
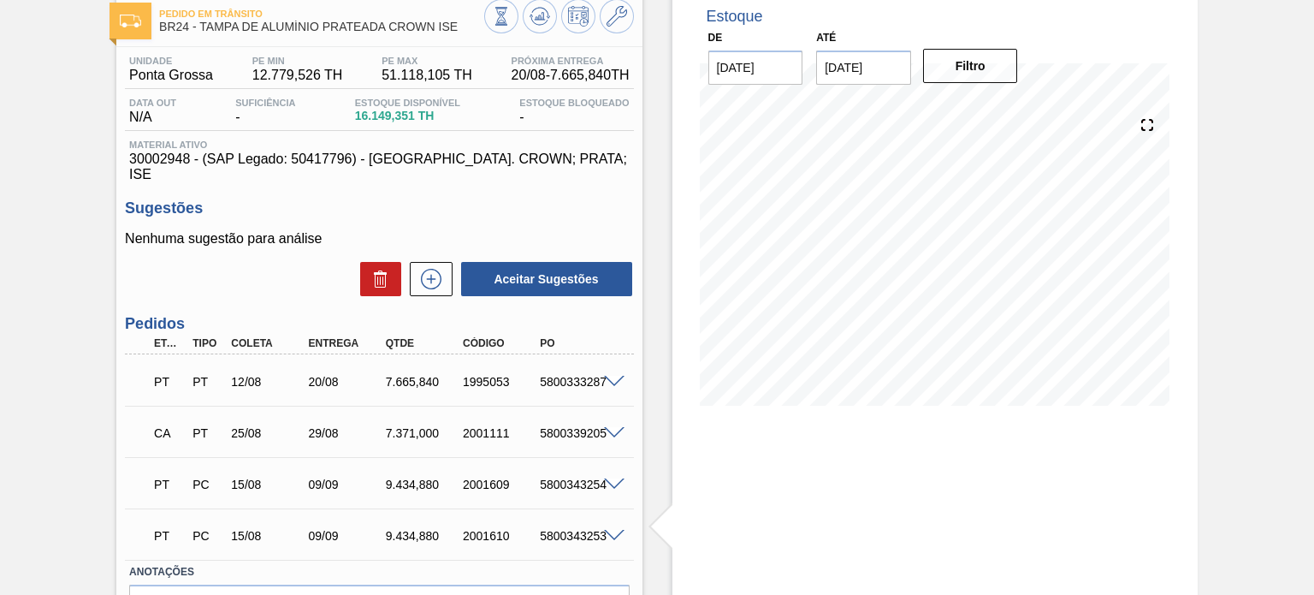
scroll to position [14, 0]
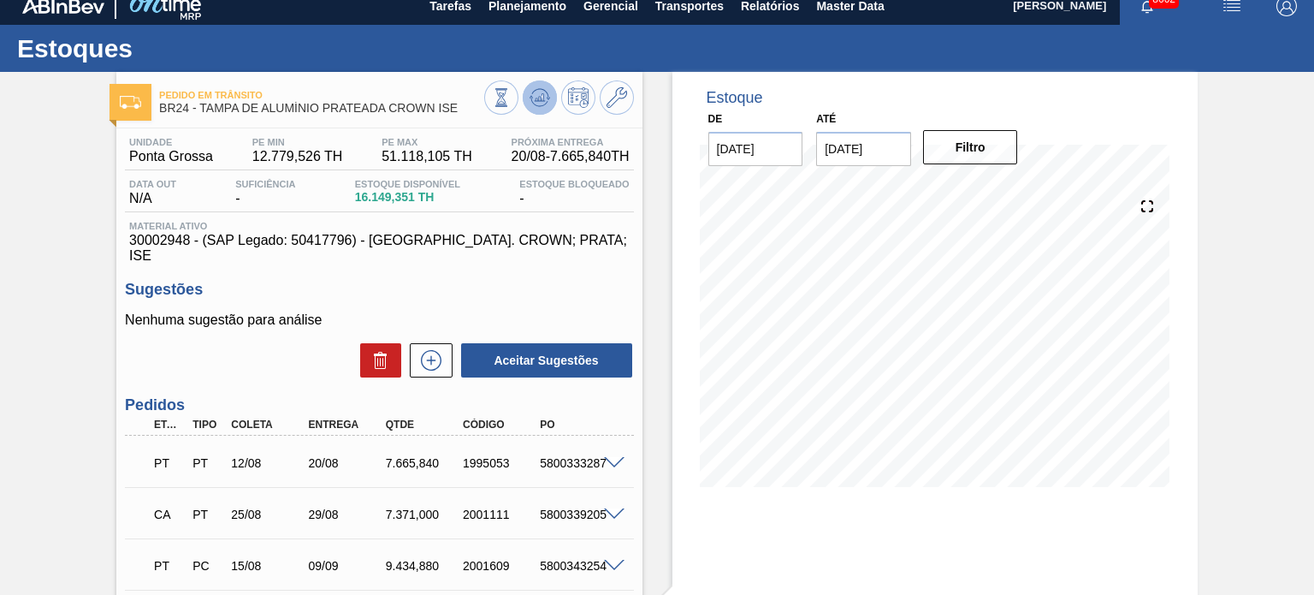
click at [511, 98] on icon at bounding box center [501, 97] width 19 height 19
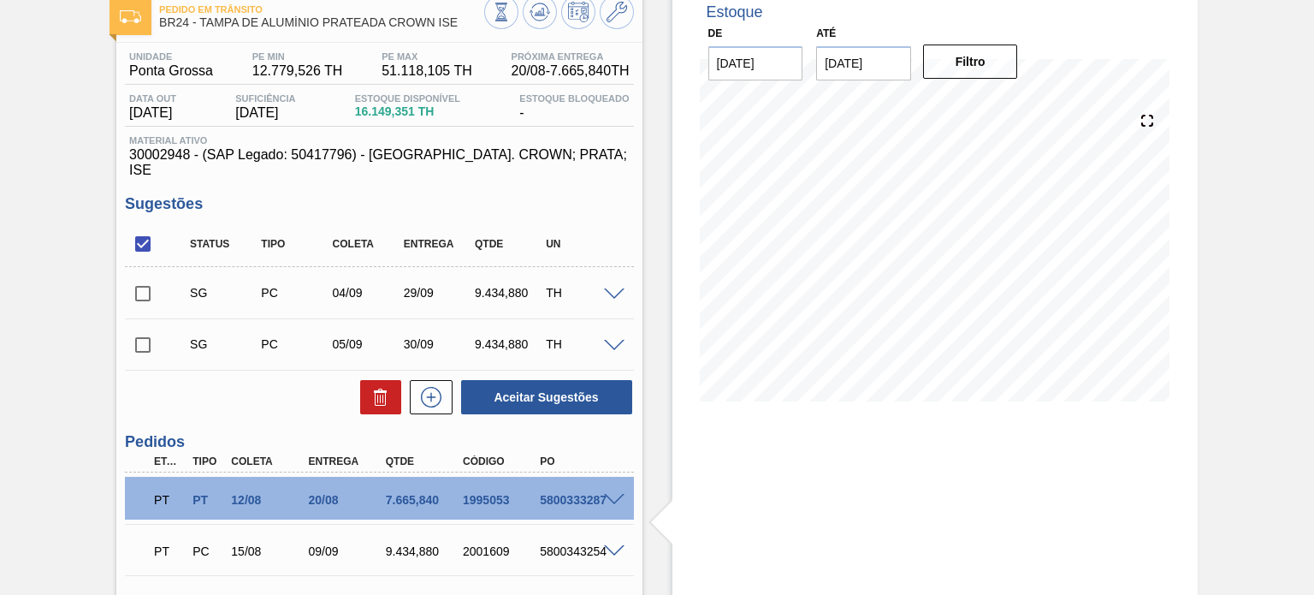
scroll to position [185, 0]
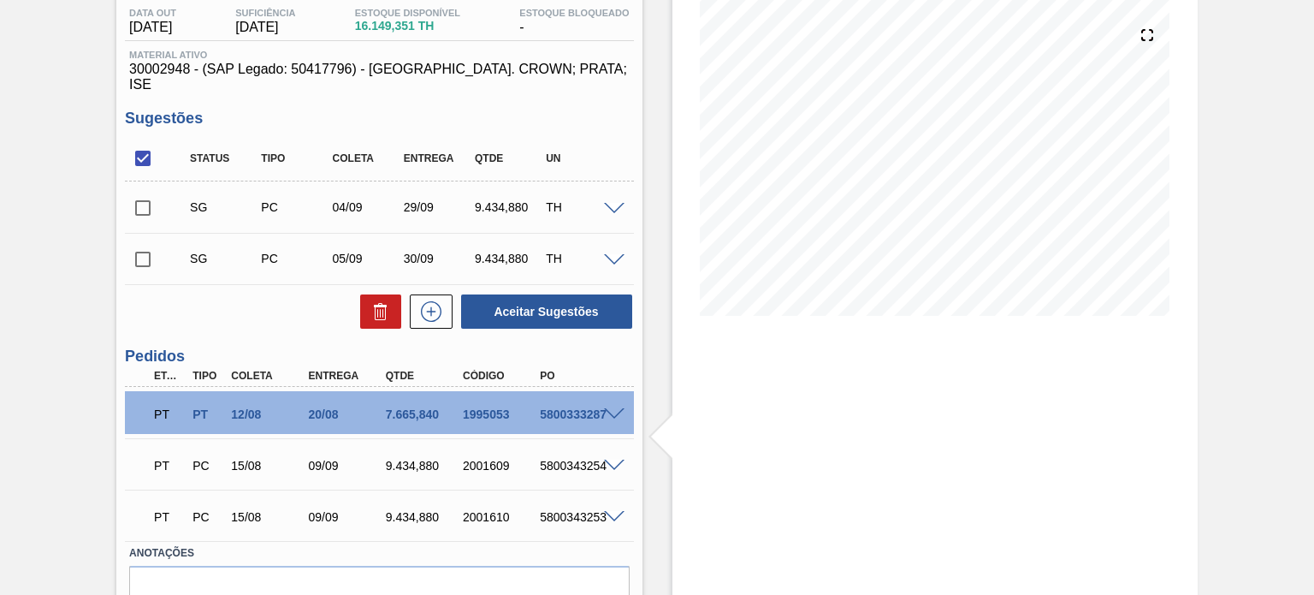
click at [609, 460] on span at bounding box center [614, 466] width 21 height 13
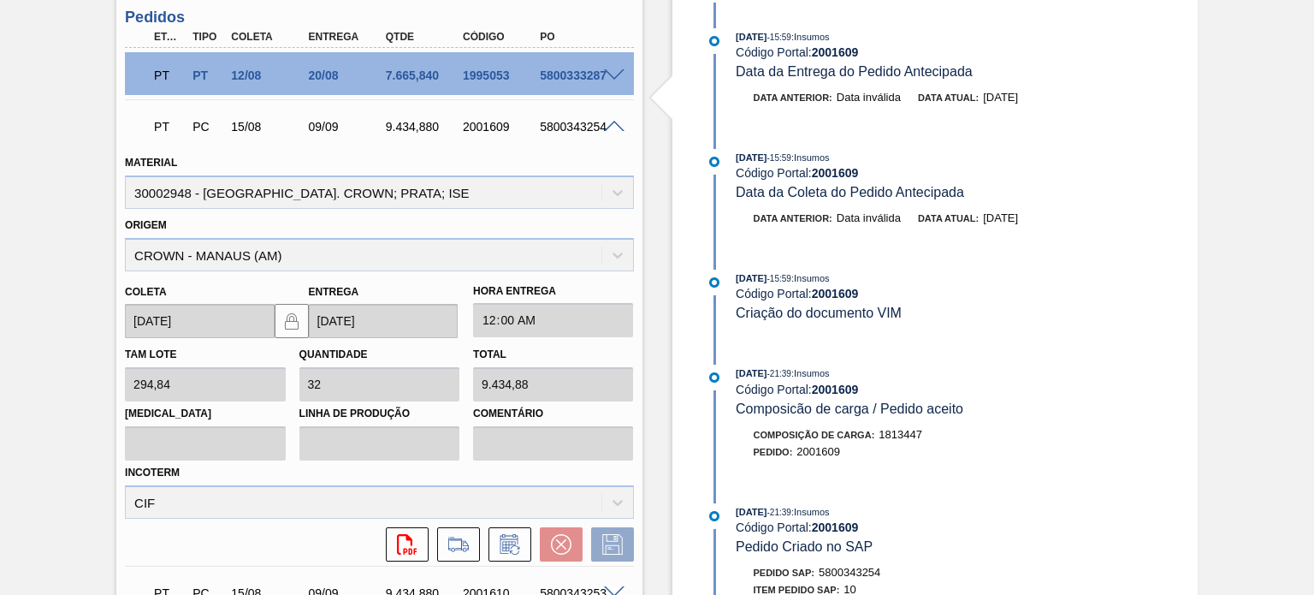
scroll to position [527, 0]
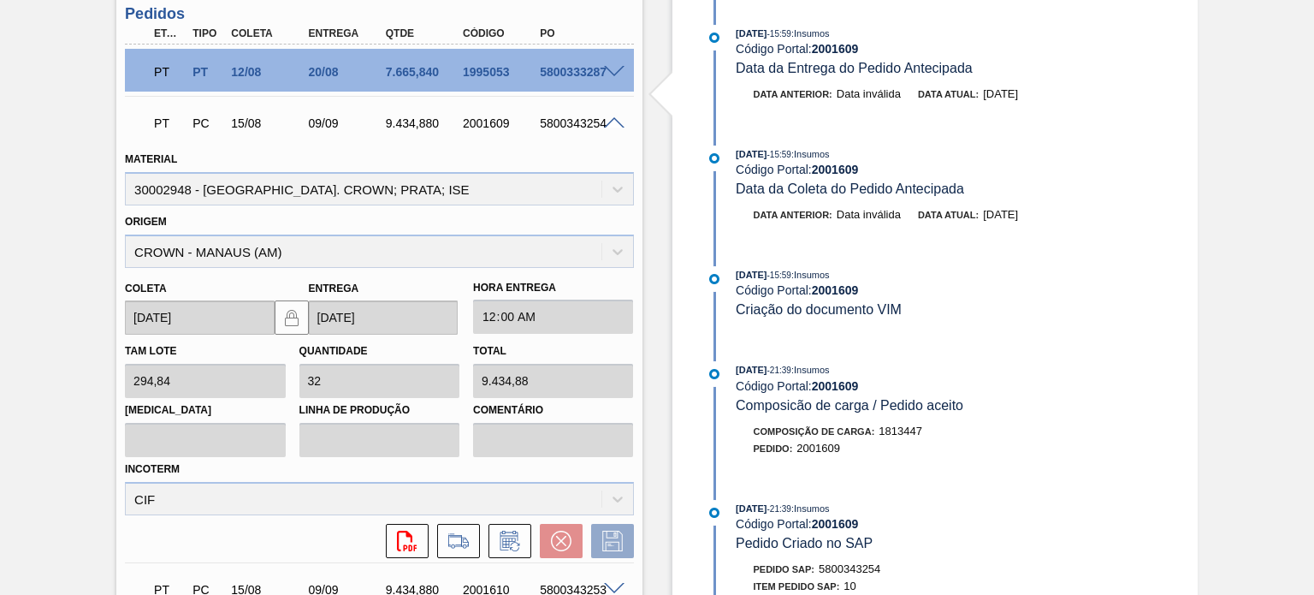
click at [608, 117] on span at bounding box center [614, 123] width 21 height 13
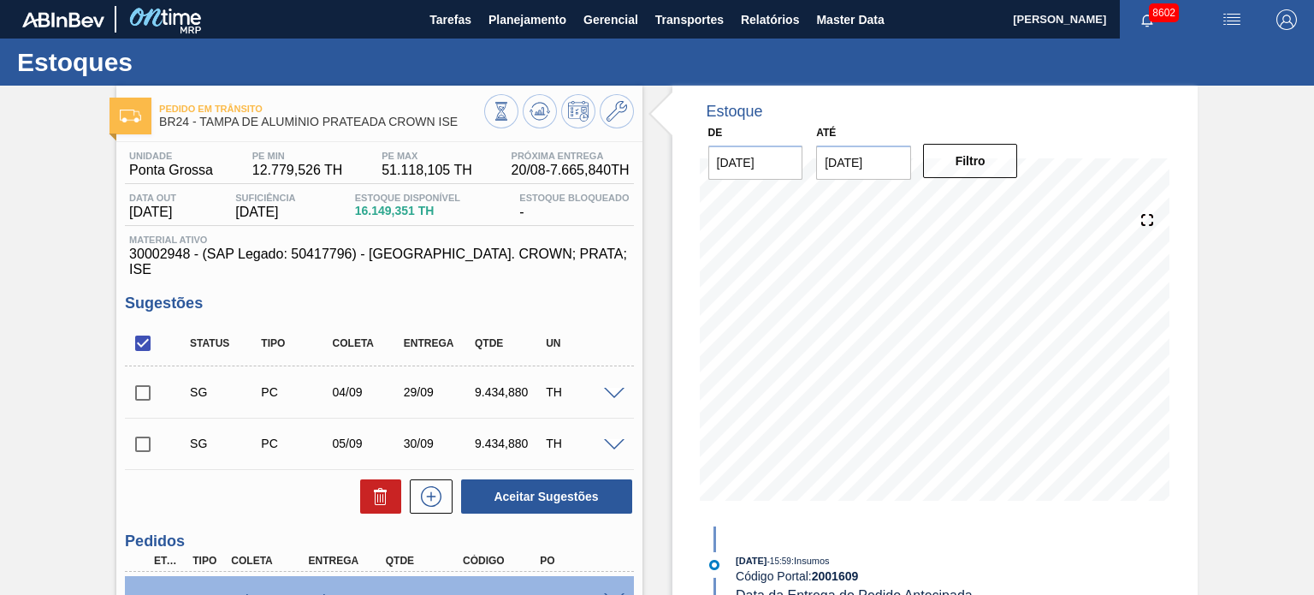
scroll to position [0, 0]
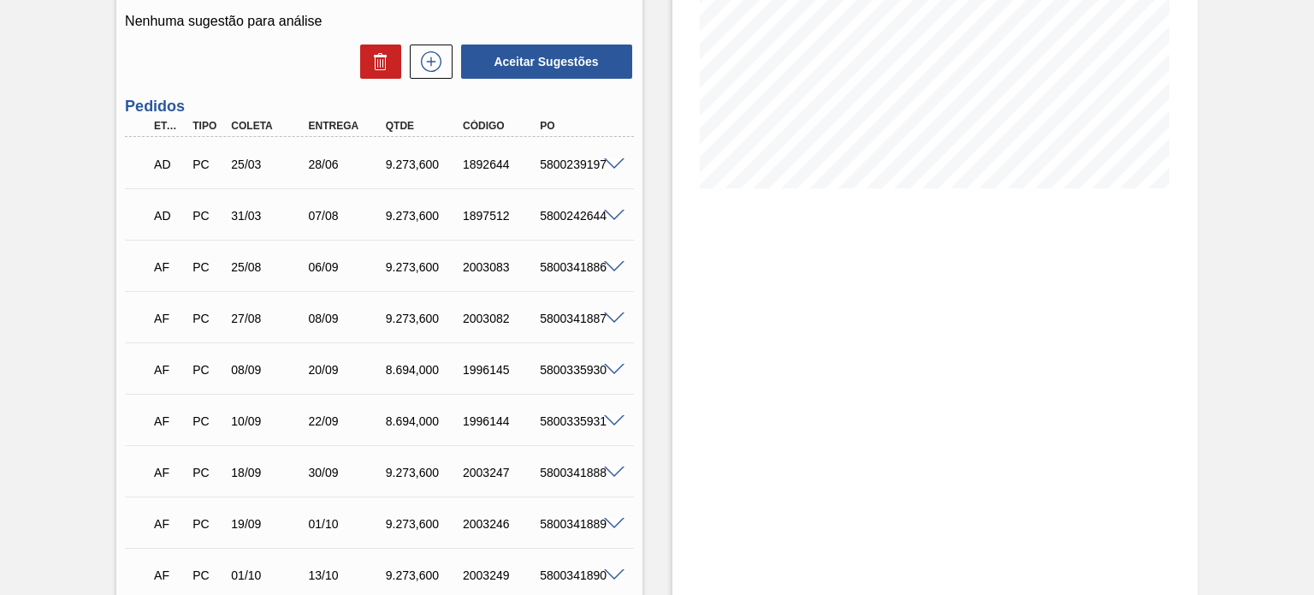
scroll to position [342, 0]
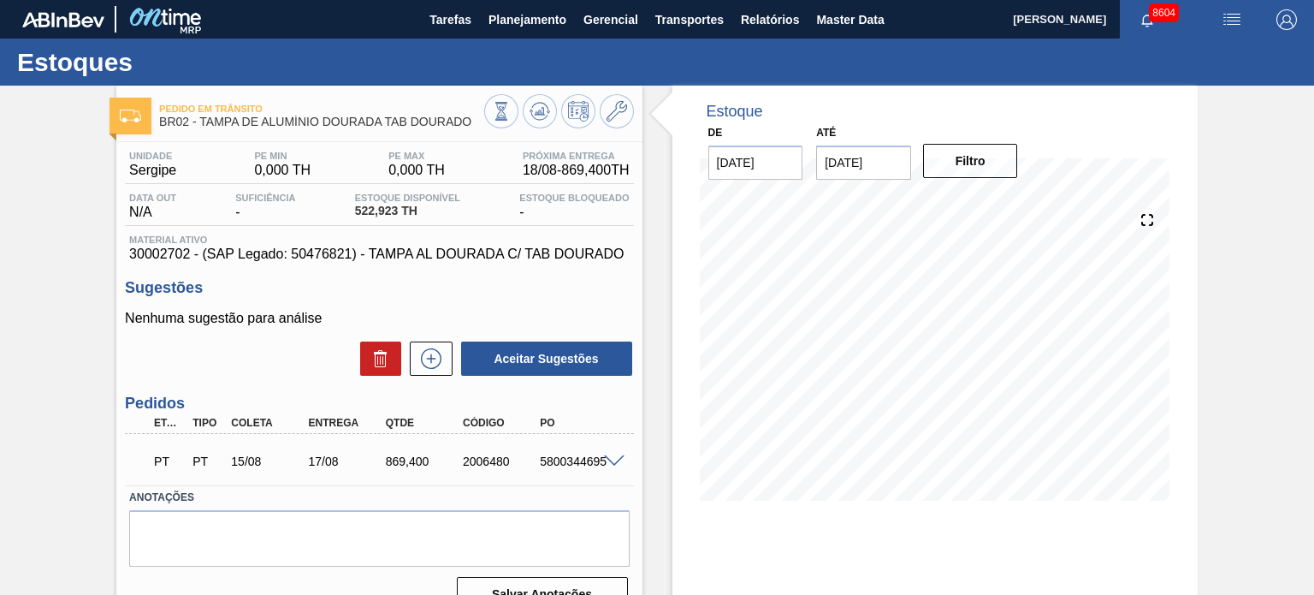
click at [609, 461] on span at bounding box center [614, 461] width 21 height 13
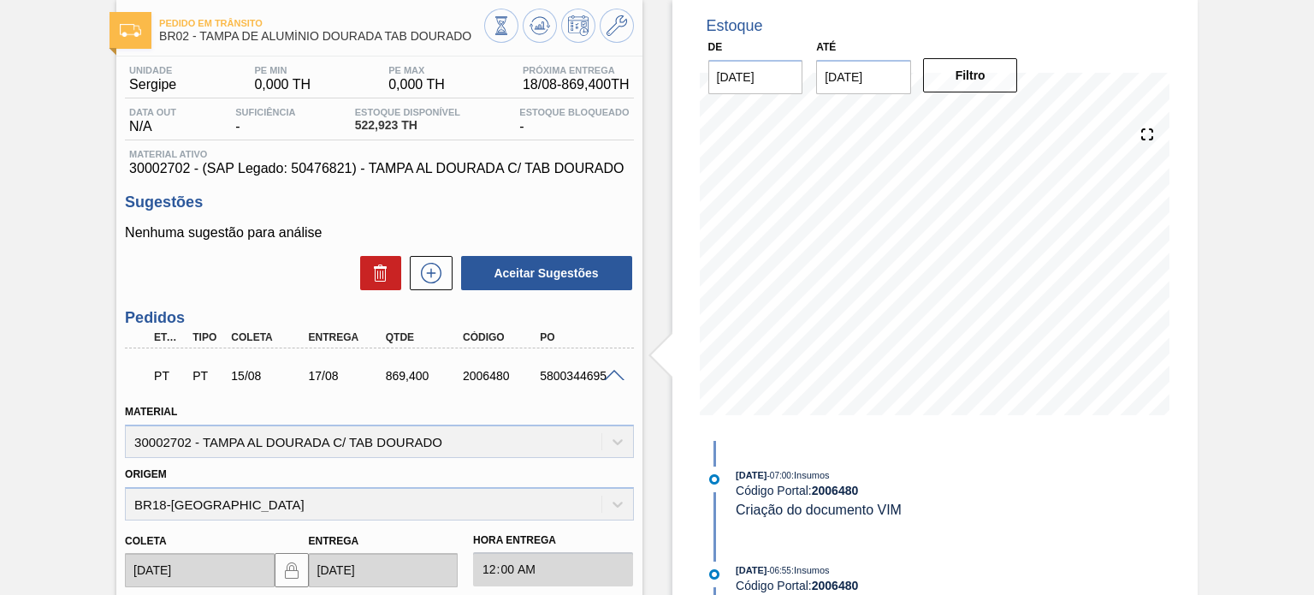
scroll to position [171, 0]
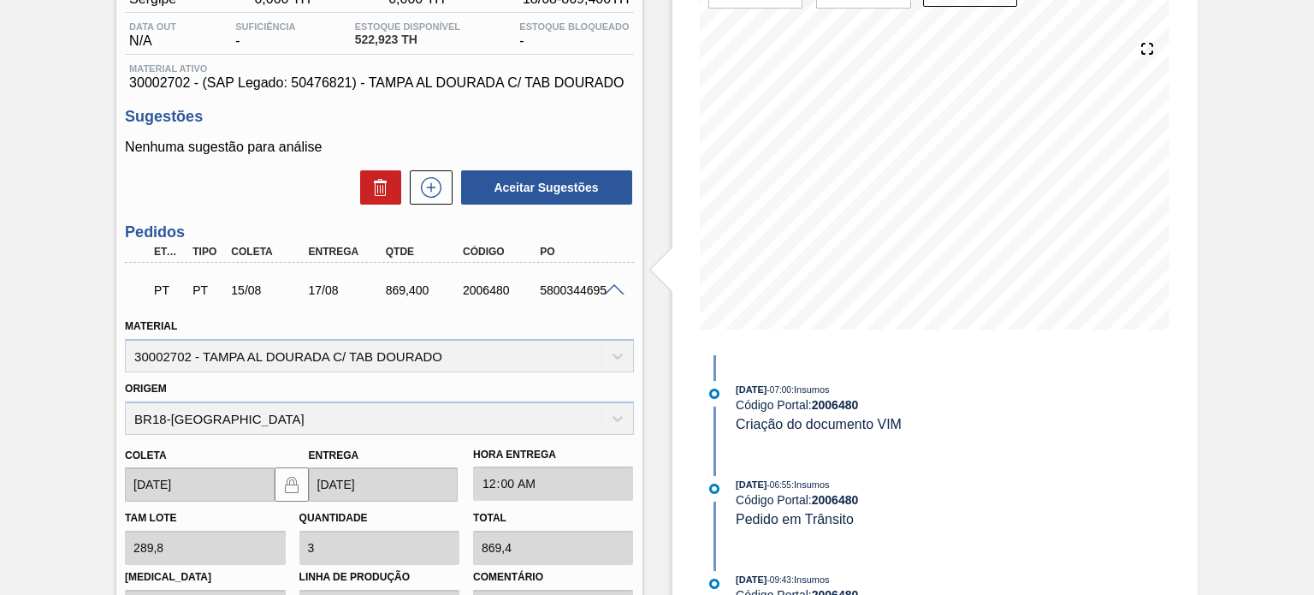
click at [608, 287] on span at bounding box center [614, 290] width 21 height 13
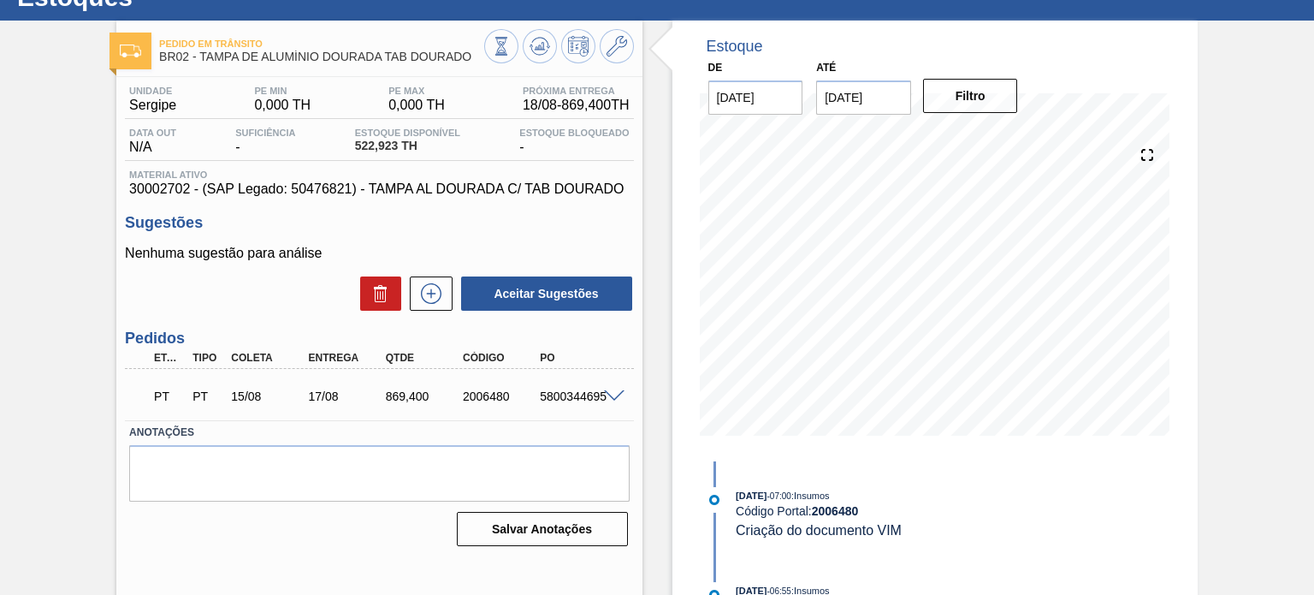
scroll to position [0, 0]
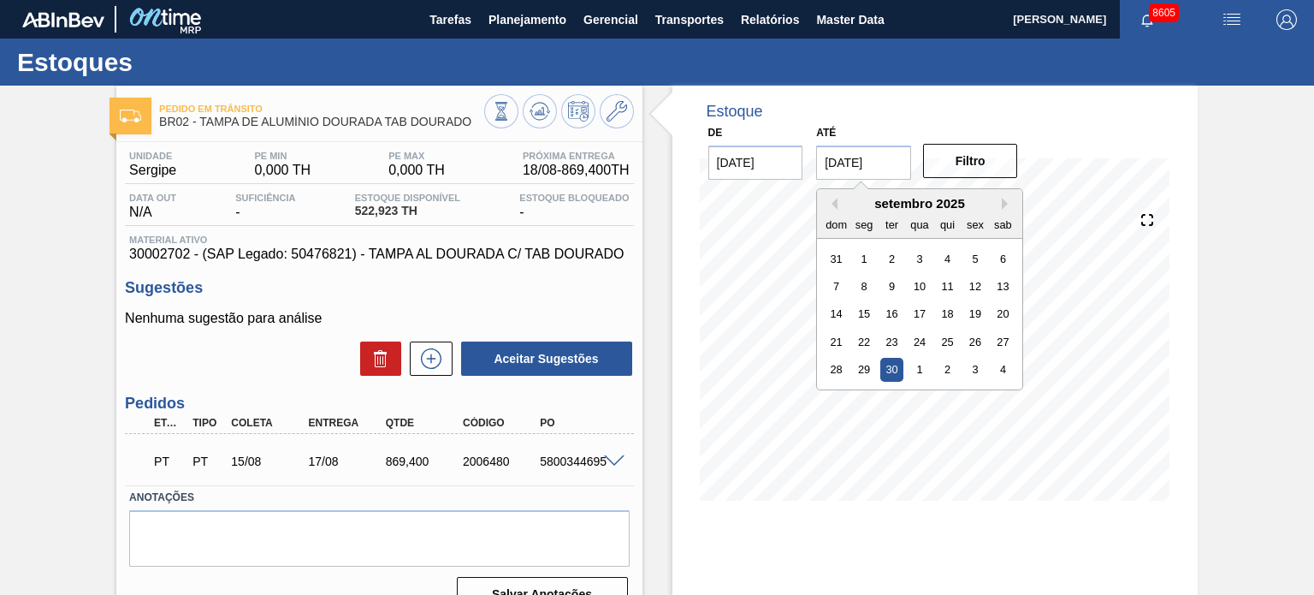
click at [893, 162] on input "[DATE]" at bounding box center [863, 162] width 95 height 34
click at [1177, 145] on div "Estoque De [DATE] Até [DATE] Previous Month Next Month [DATE] dom seg ter qua q…" at bounding box center [935, 306] width 525 height 441
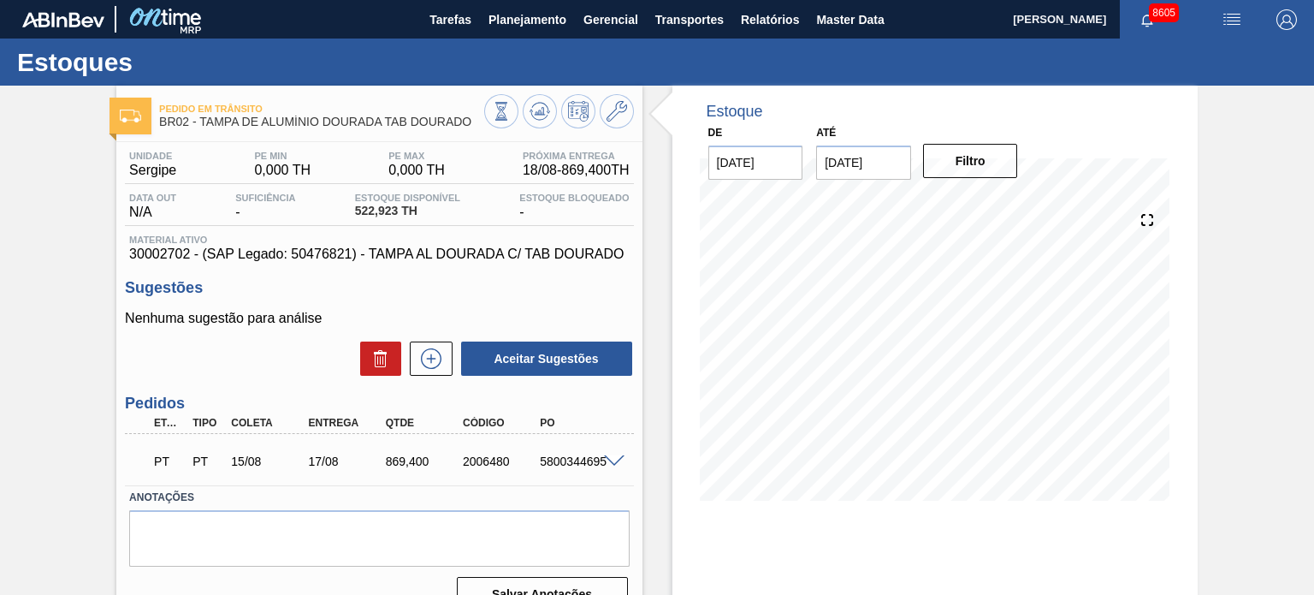
click at [610, 464] on span at bounding box center [614, 461] width 21 height 13
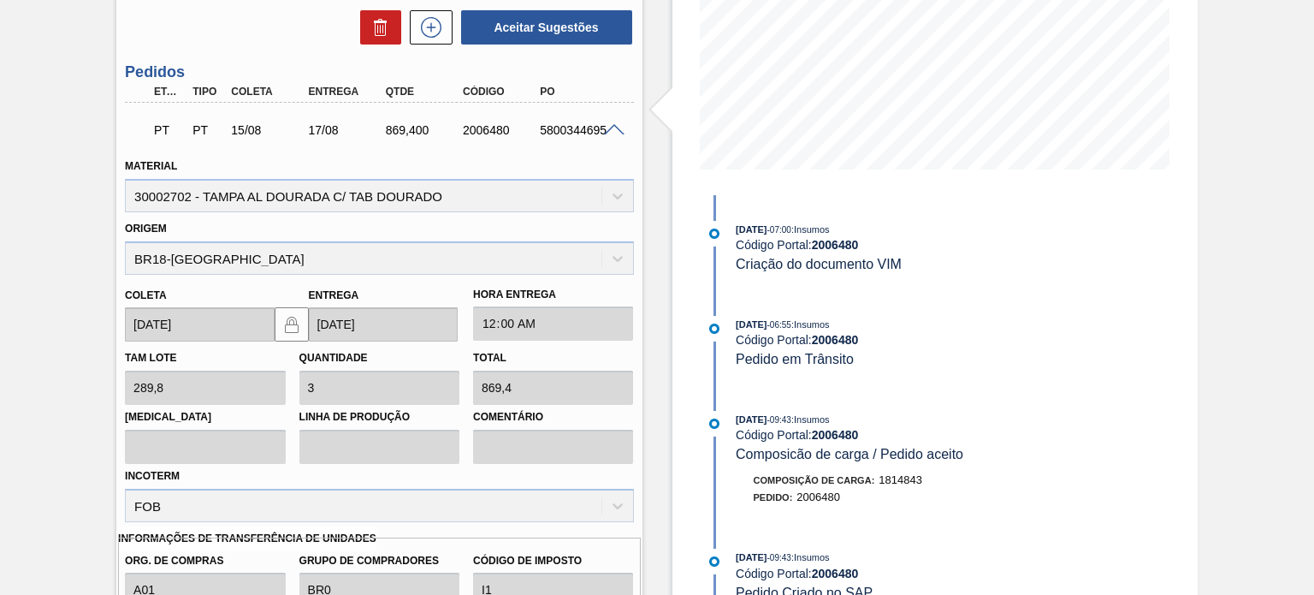
scroll to position [279, 0]
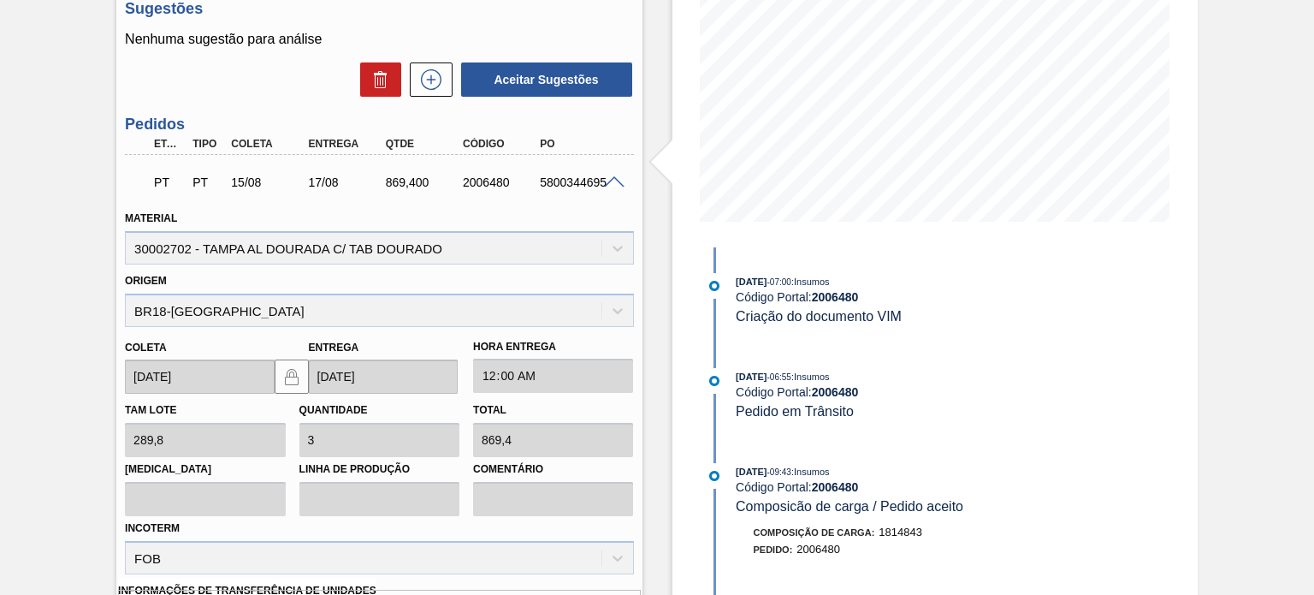
click at [614, 177] on span at bounding box center [614, 182] width 21 height 13
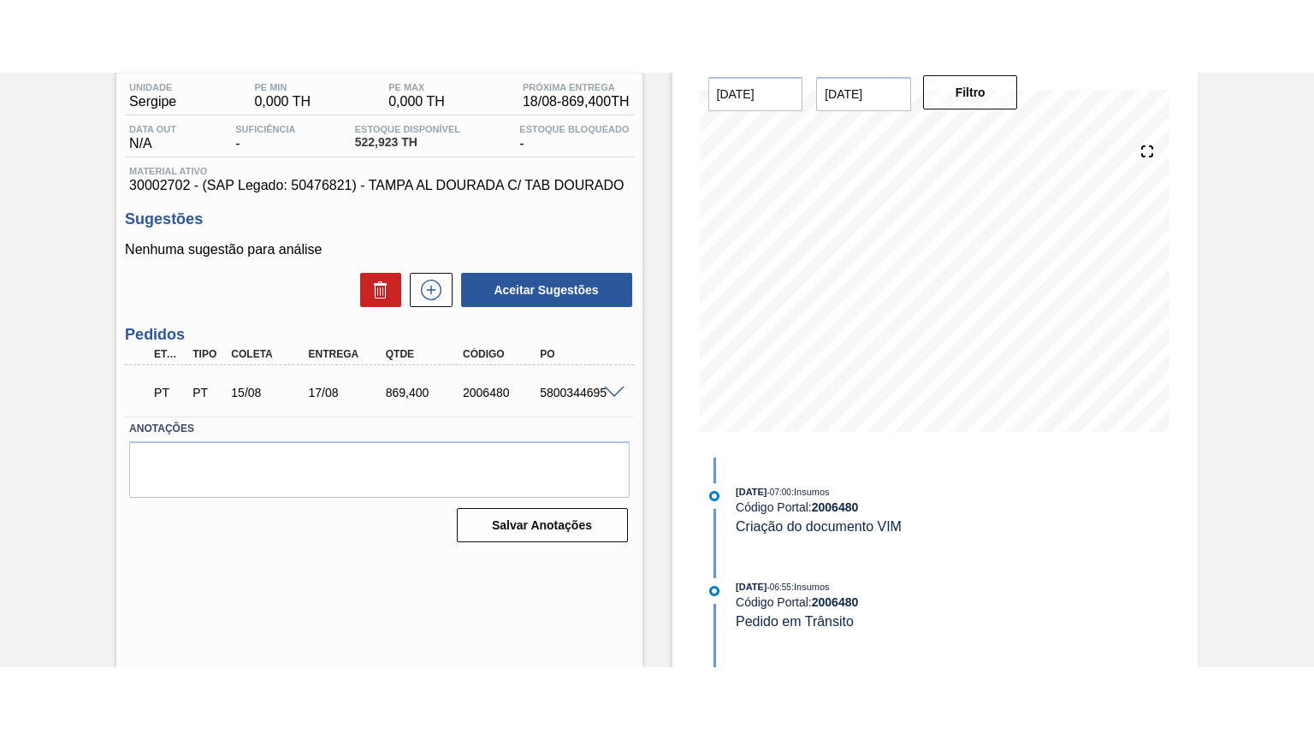
scroll to position [140, 0]
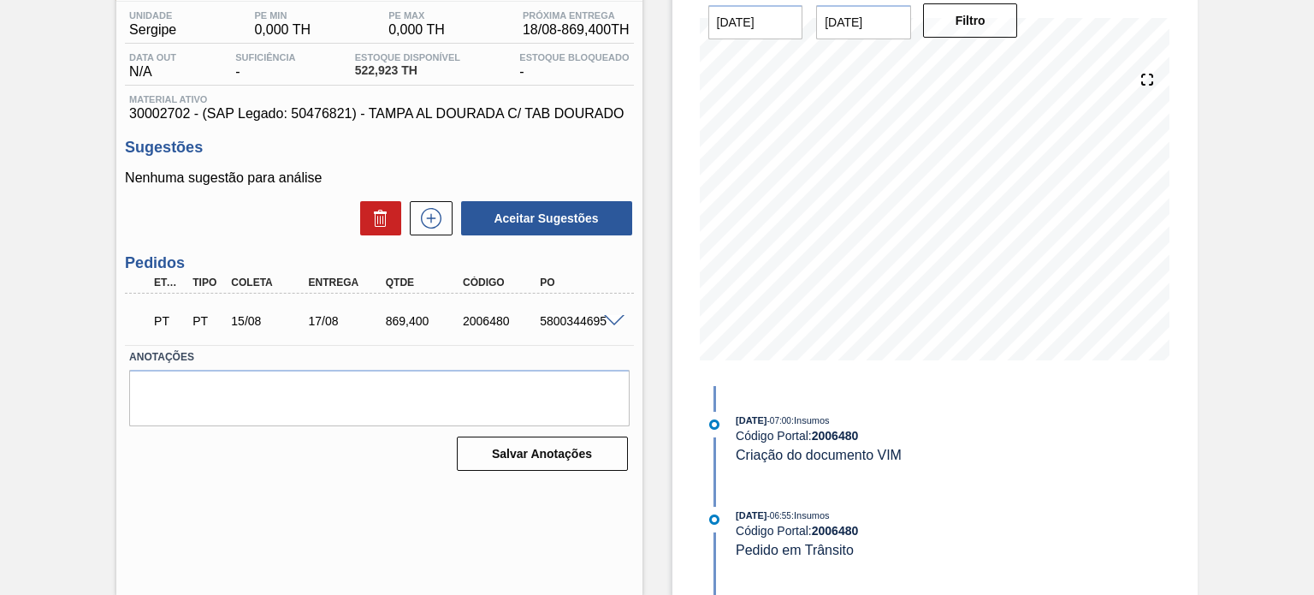
click at [757, 25] on input "[DATE]" at bounding box center [756, 22] width 95 height 34
click at [1147, 77] on icon at bounding box center [1148, 80] width 24 height 24
